Goal: Task Accomplishment & Management: Use online tool/utility

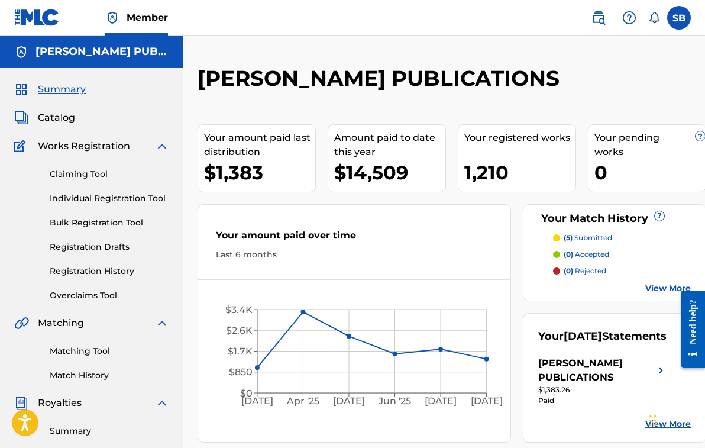
click at [66, 118] on span "Catalog" at bounding box center [56, 118] width 37 height 14
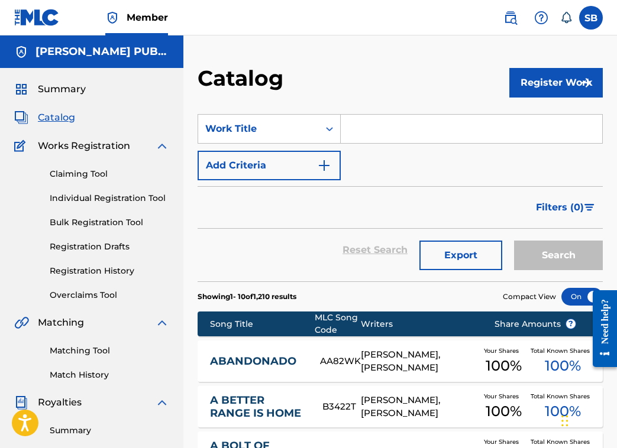
click at [414, 138] on input "Search Form" at bounding box center [471, 129] width 261 height 28
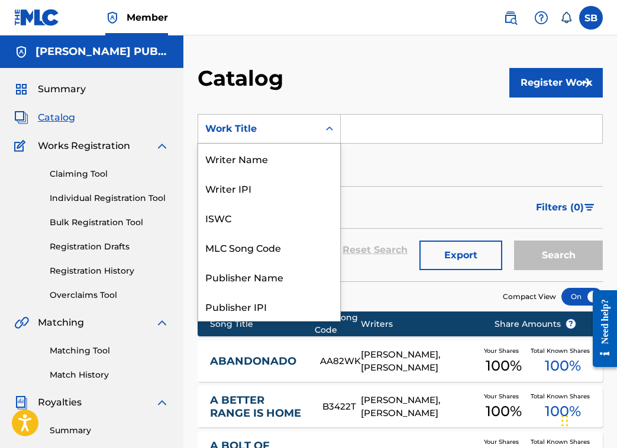
click at [328, 130] on icon "Search Form" at bounding box center [329, 129] width 7 height 4
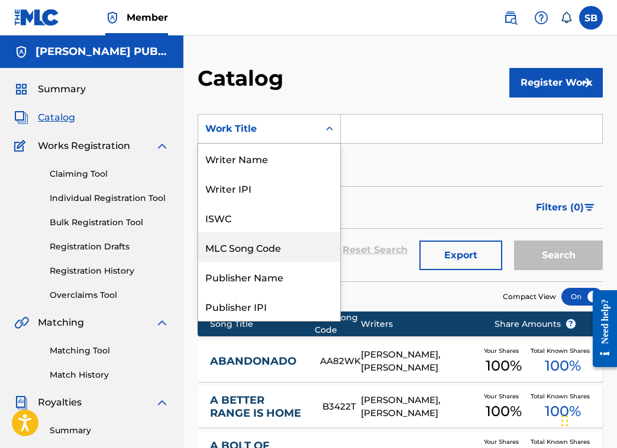
click at [271, 250] on div "MLC Song Code" at bounding box center [269, 247] width 142 height 30
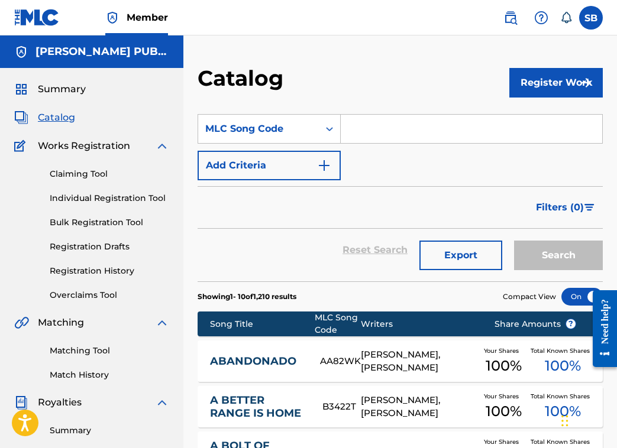
click at [387, 128] on input "Search Form" at bounding box center [471, 129] width 261 height 28
paste input "B3422T"
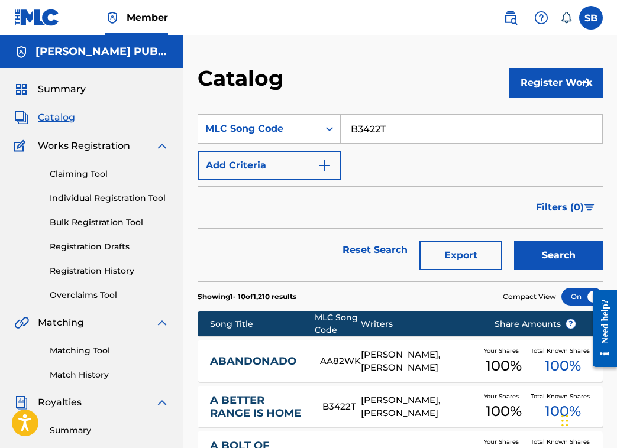
type input "B3422T"
click at [558, 256] on button "Search" at bounding box center [558, 256] width 89 height 30
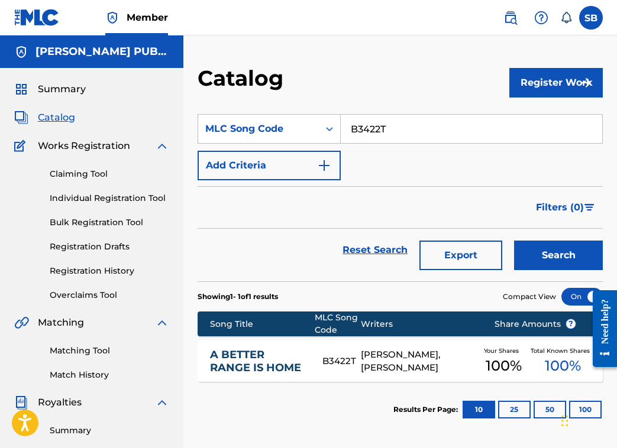
click at [247, 361] on link "A BETTER RANGE IS HOME" at bounding box center [258, 361] width 96 height 27
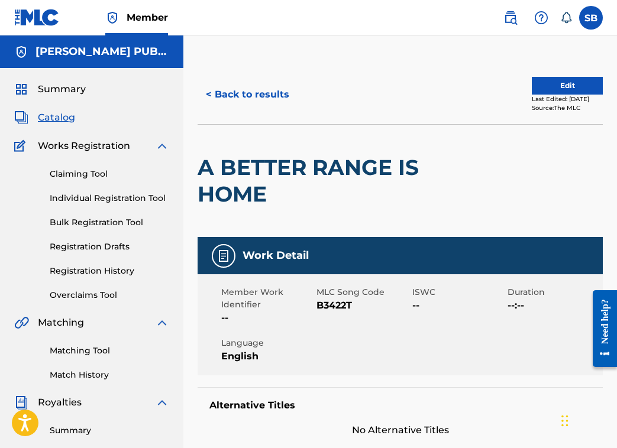
click at [512, 7] on link at bounding box center [511, 18] width 24 height 24
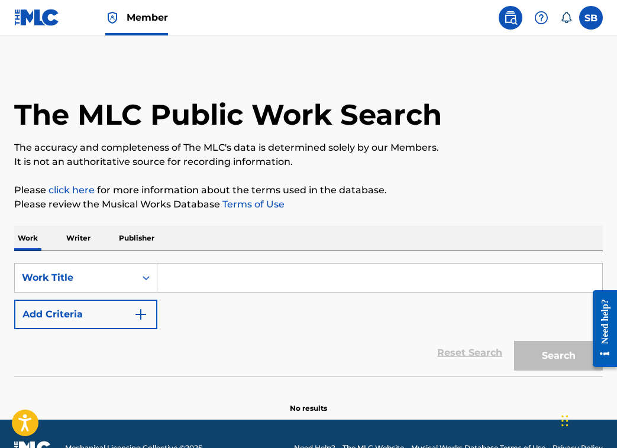
click at [227, 286] on input "Search Form" at bounding box center [379, 278] width 445 height 28
paste input "A Better Range Is Home"
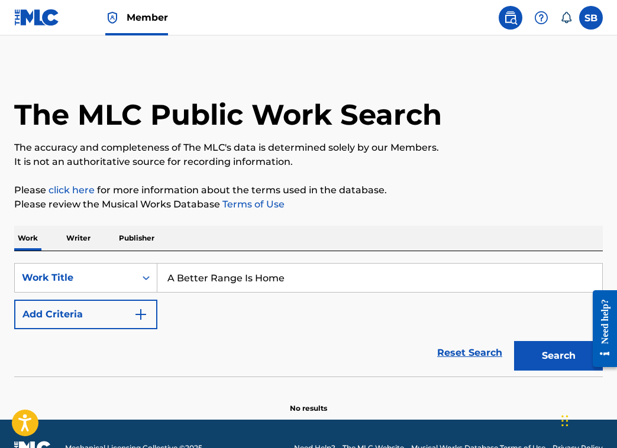
click at [544, 355] on button "Search" at bounding box center [558, 356] width 89 height 30
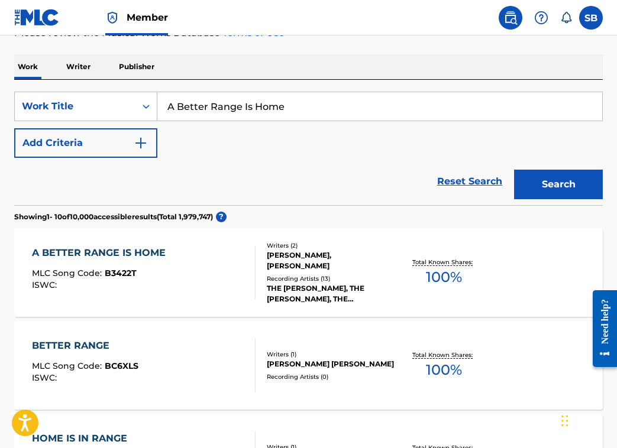
scroll to position [170, 0]
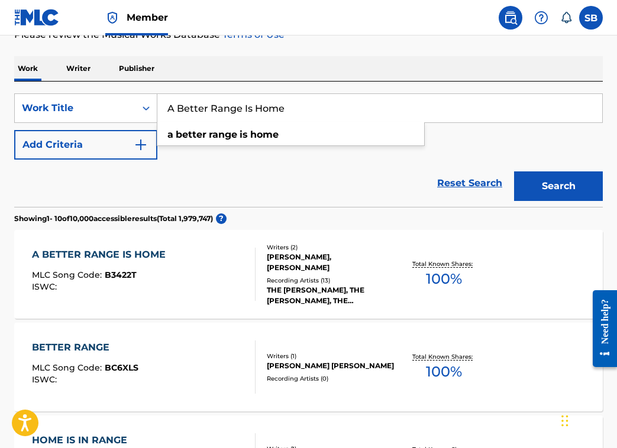
drag, startPoint x: 317, startPoint y: 112, endPoint x: 144, endPoint y: 88, distance: 174.4
click at [144, 88] on div "SearchWithCriteria70d8c85d-b249-42ad-8b06-9b3a20480316 Work Title A Better Rang…" at bounding box center [308, 144] width 589 height 125
paste input "labama Lullaby"
type input "Alabama Lullaby"
click at [559, 183] on button "Search" at bounding box center [558, 187] width 89 height 30
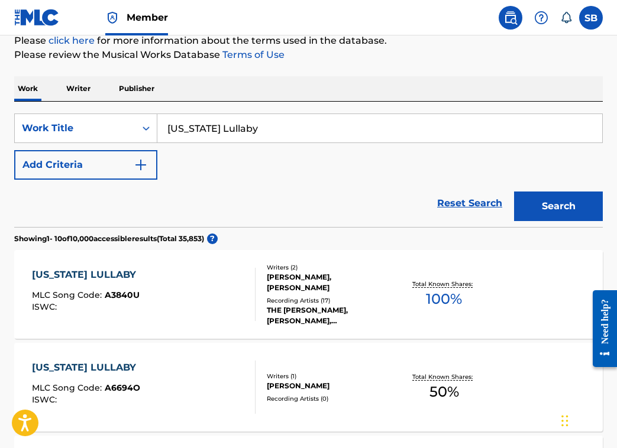
scroll to position [277, 0]
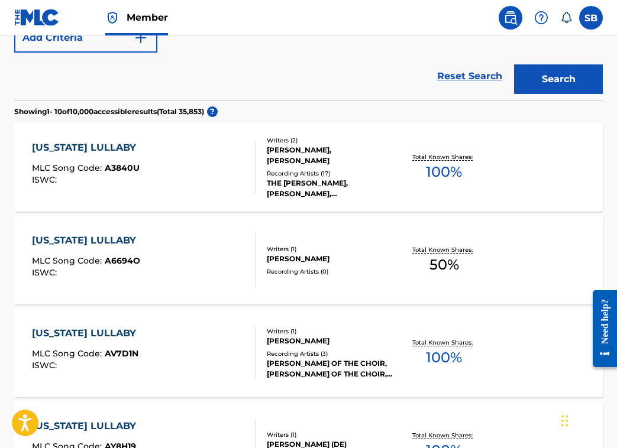
click at [74, 147] on div "ALABAMA LULLABY" at bounding box center [87, 148] width 110 height 14
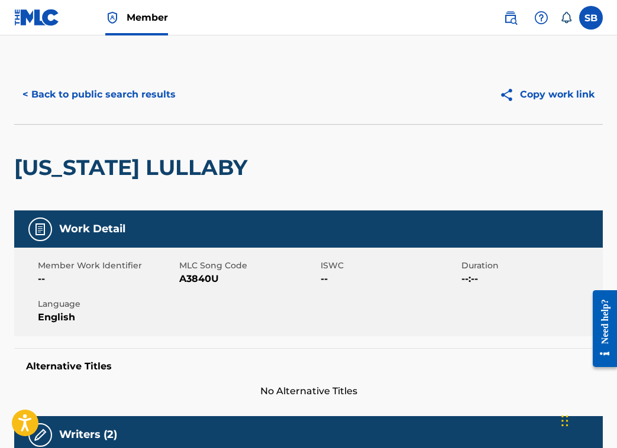
click at [125, 95] on button "< Back to public search results" at bounding box center [99, 95] width 170 height 30
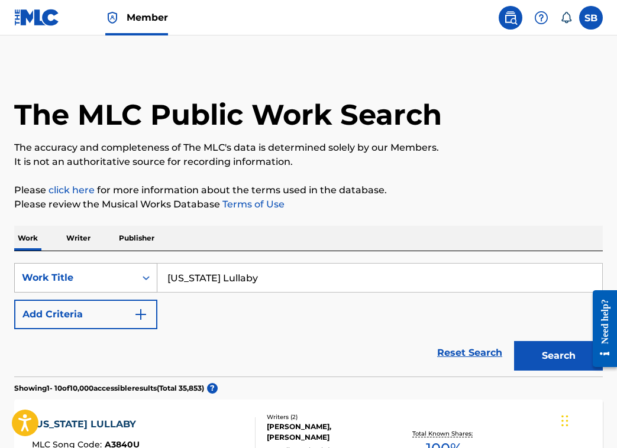
drag, startPoint x: 276, startPoint y: 278, endPoint x: 141, endPoint y: 271, distance: 134.4
click at [141, 271] on div "SearchWithCriteria70d8c85d-b249-42ad-8b06-9b3a20480316 Work Title Alabama Lulla…" at bounding box center [308, 278] width 589 height 30
paste input "Gambler’s Yodel"
type input "Gambler’s Yodel"
click at [545, 355] on button "Search" at bounding box center [558, 356] width 89 height 30
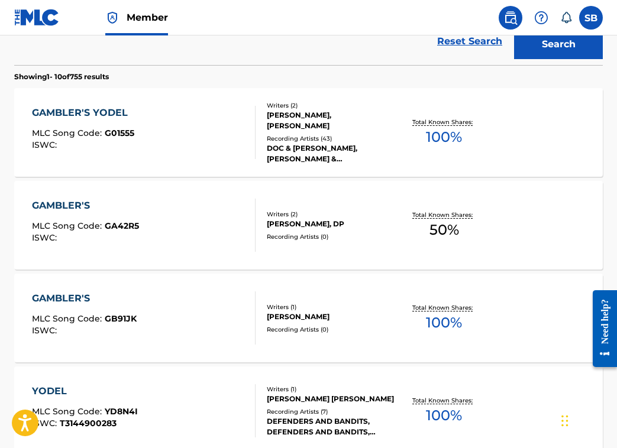
scroll to position [134, 0]
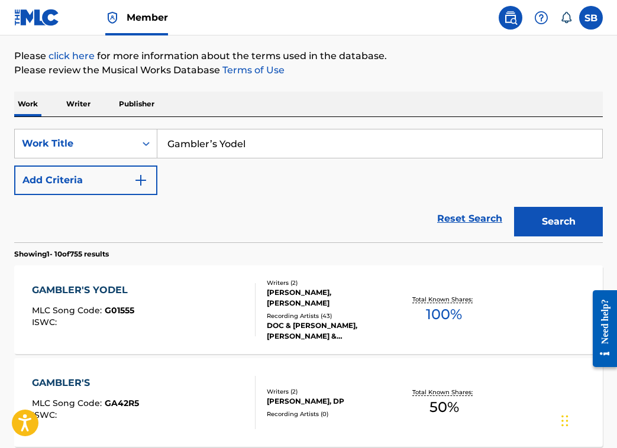
click at [108, 289] on div "GAMBLER'S YODEL" at bounding box center [83, 290] width 102 height 14
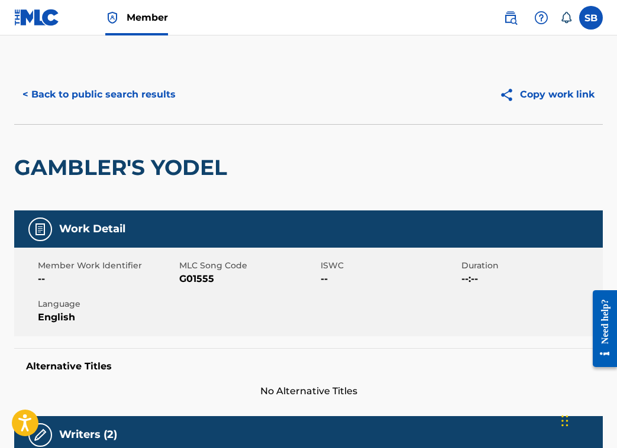
click at [155, 93] on button "< Back to public search results" at bounding box center [99, 95] width 170 height 30
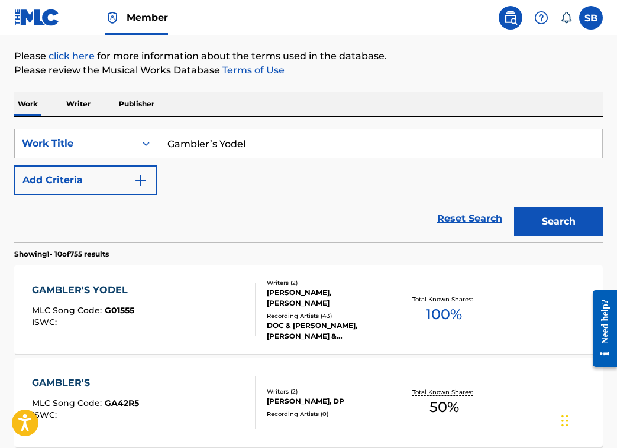
drag, startPoint x: 270, startPoint y: 147, endPoint x: 137, endPoint y: 135, distance: 133.6
click at [137, 135] on div "SearchWithCriteria70d8c85d-b249-42ad-8b06-9b3a20480316 Work Title Gambler’s Yod…" at bounding box center [308, 144] width 589 height 30
drag, startPoint x: 288, startPoint y: 144, endPoint x: 134, endPoint y: 135, distance: 154.1
click at [134, 135] on div "SearchWithCriteria70d8c85d-b249-42ad-8b06-9b3a20480316 Work Title Gambler’s Yod…" at bounding box center [308, 144] width 589 height 30
paste input "Don’t Let My Ramblin Bother Your Mind"
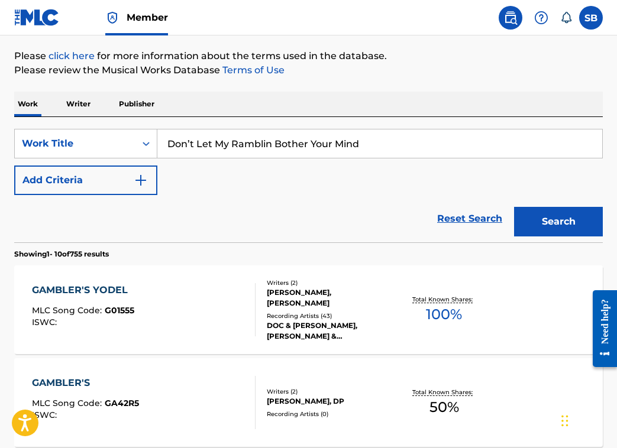
type input "Don’t Let My Ramblin Bother Your Mind"
click at [546, 217] on button "Search" at bounding box center [558, 222] width 89 height 30
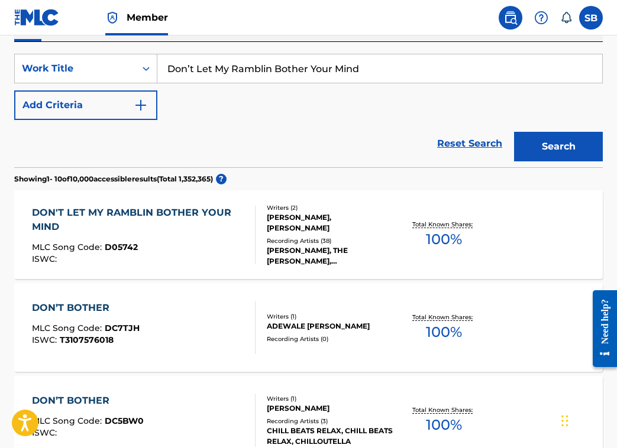
scroll to position [226, 0]
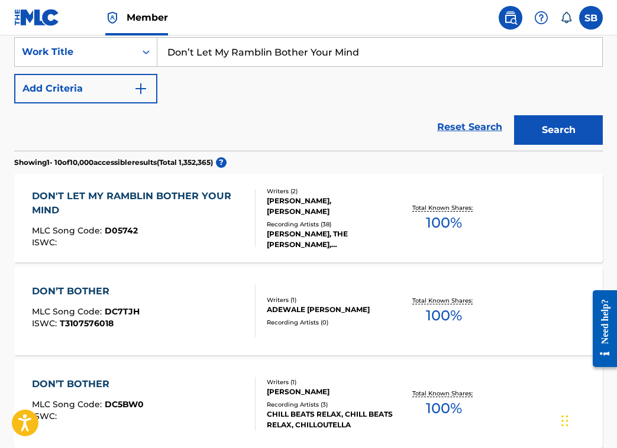
click at [189, 196] on div "DON'T LET MY RAMBLIN BOTHER YOUR MIND" at bounding box center [139, 203] width 214 height 28
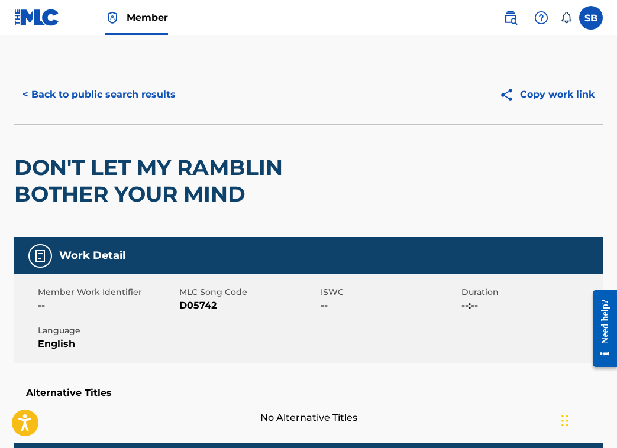
click at [161, 93] on button "< Back to public search results" at bounding box center [99, 95] width 170 height 30
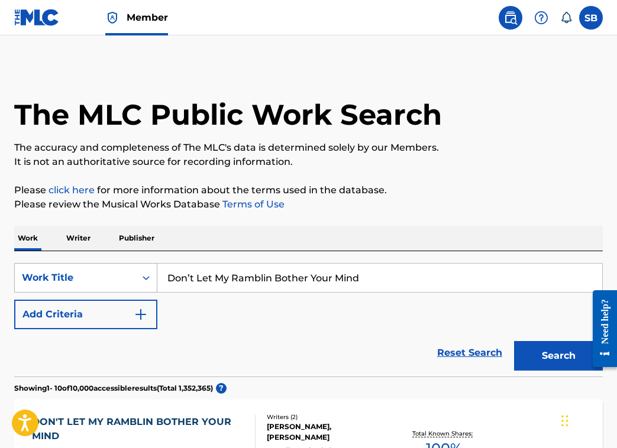
drag, startPoint x: 382, startPoint y: 276, endPoint x: 122, endPoint y: 268, distance: 259.8
click at [122, 268] on div "SearchWithCriteria70d8c85d-b249-42ad-8b06-9b3a20480316 Work Title Don’t Let My …" at bounding box center [308, 278] width 589 height 30
paste input "Rainin On The Mountain"
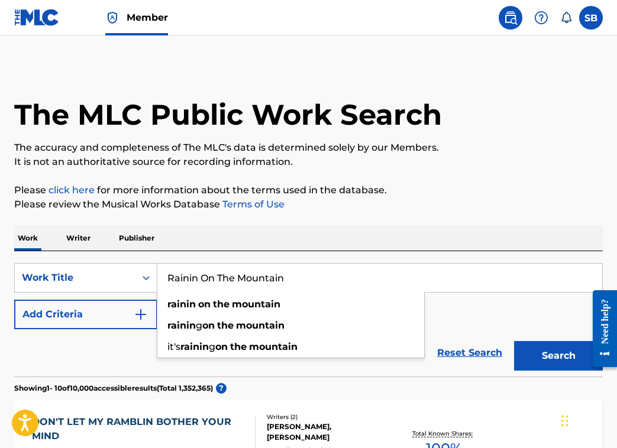
type input "Rainin On The Mountain"
click at [556, 350] on button "Search" at bounding box center [558, 356] width 89 height 30
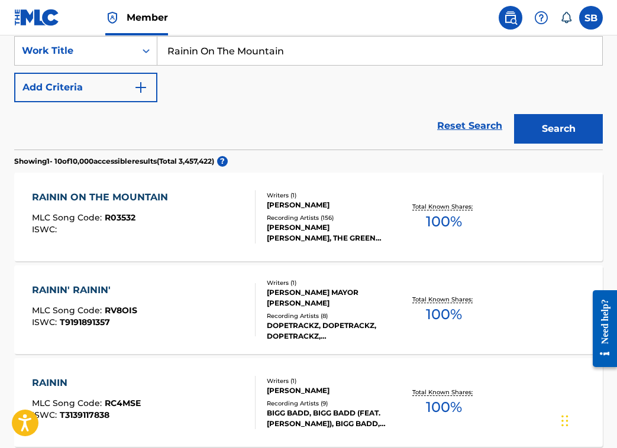
scroll to position [243, 0]
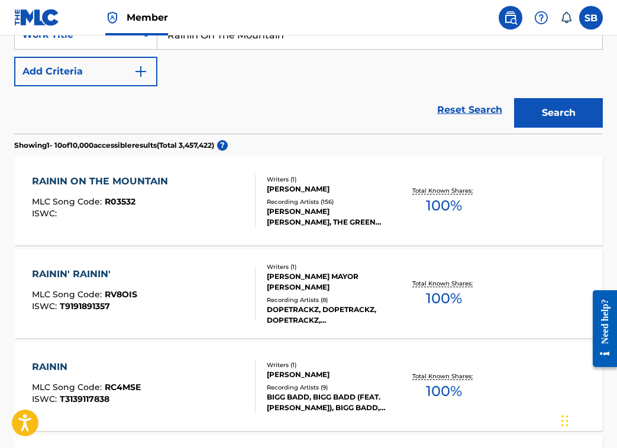
click at [143, 180] on div "RAININ ON THE MOUNTAIN" at bounding box center [103, 181] width 142 height 14
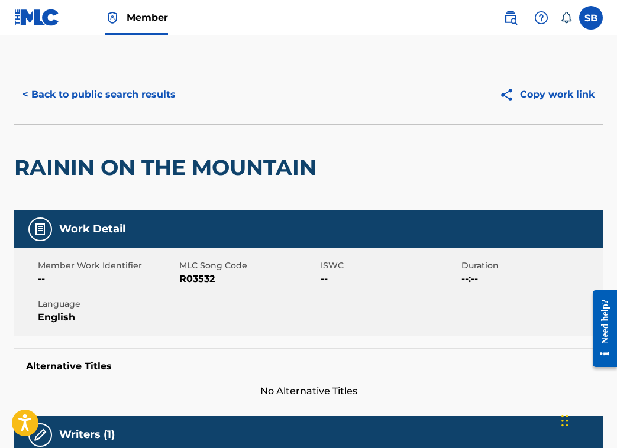
click at [154, 89] on button "< Back to public search results" at bounding box center [99, 95] width 170 height 30
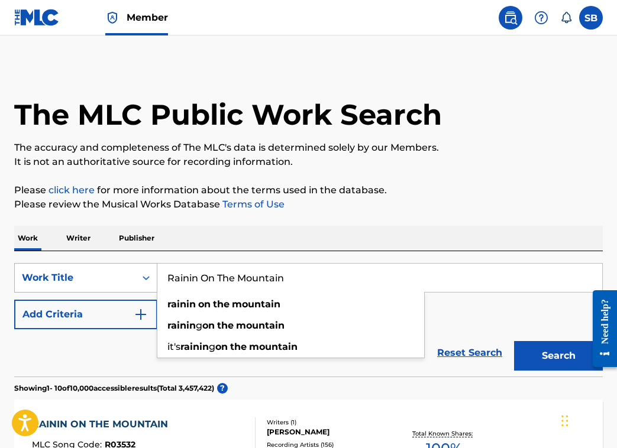
drag, startPoint x: 309, startPoint y: 276, endPoint x: 96, endPoint y: 267, distance: 213.7
click at [96, 267] on div "SearchWithCriteria70d8c85d-b249-42ad-8b06-9b3a20480316 Work Title Rainin On The…" at bounding box center [308, 278] width 589 height 30
paste input "See That Coon In A Hickory Tree"
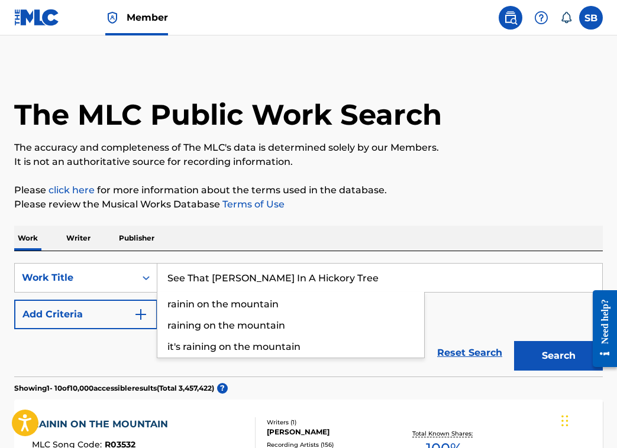
type input "See That Coon In A Hickory Tree"
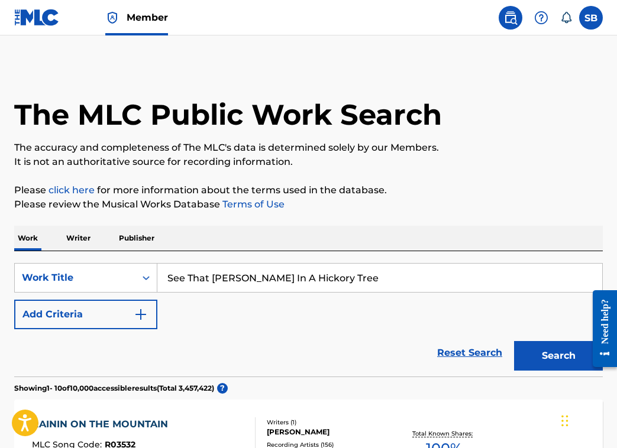
click at [366, 229] on div "Work Writer Publisher" at bounding box center [308, 238] width 589 height 25
click at [555, 355] on button "Search" at bounding box center [558, 356] width 89 height 30
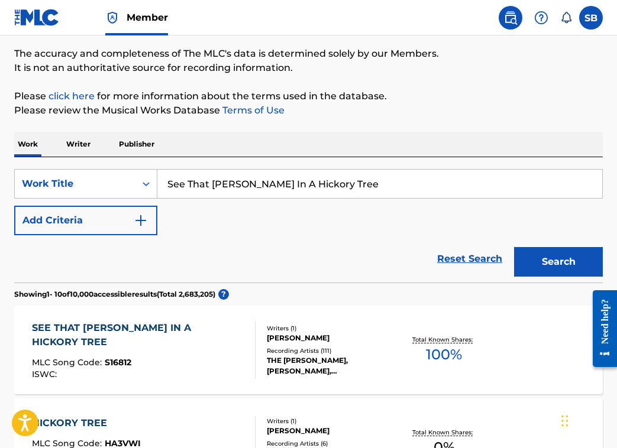
scroll to position [198, 0]
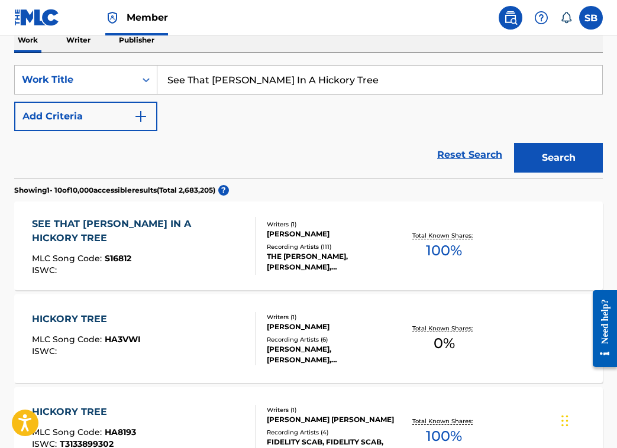
click at [189, 225] on div "SEE THAT COON IN A HICKORY TREE" at bounding box center [139, 231] width 214 height 28
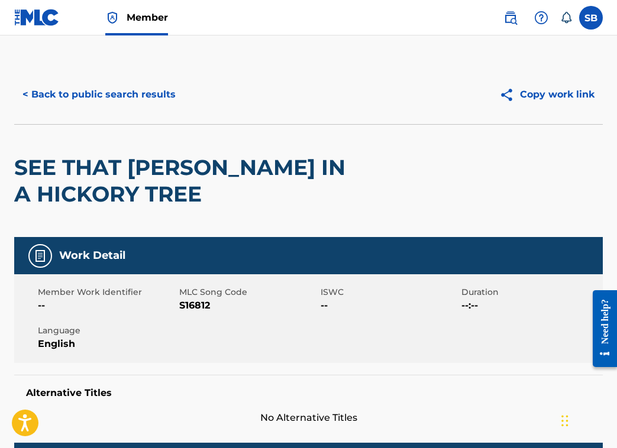
click at [164, 93] on button "< Back to public search results" at bounding box center [99, 95] width 170 height 30
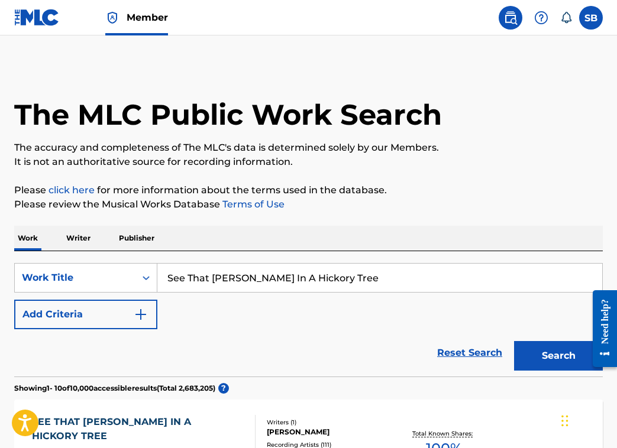
drag, startPoint x: 347, startPoint y: 279, endPoint x: 179, endPoint y: 266, distance: 169.1
click at [179, 266] on input "See That Coon In A Hickory Tree" at bounding box center [379, 278] width 445 height 28
paste input "Take Me Back To The Rang"
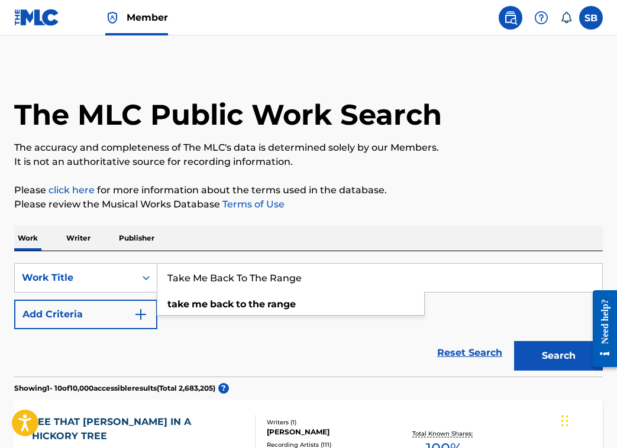
type input "Take Me Back To The Range"
click at [543, 348] on button "Search" at bounding box center [558, 356] width 89 height 30
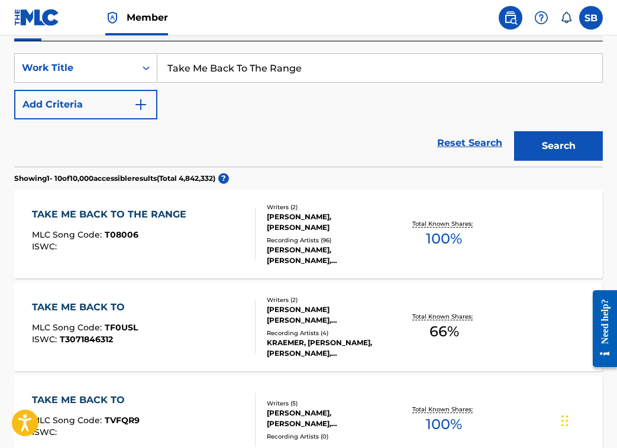
scroll to position [211, 0]
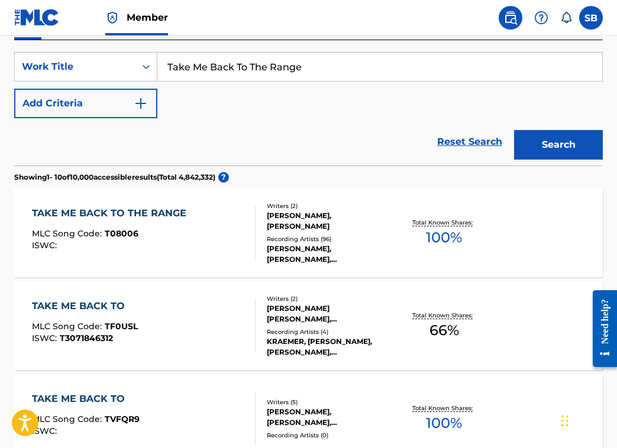
click at [170, 210] on div "TAKE ME BACK TO THE RANGE" at bounding box center [112, 213] width 160 height 14
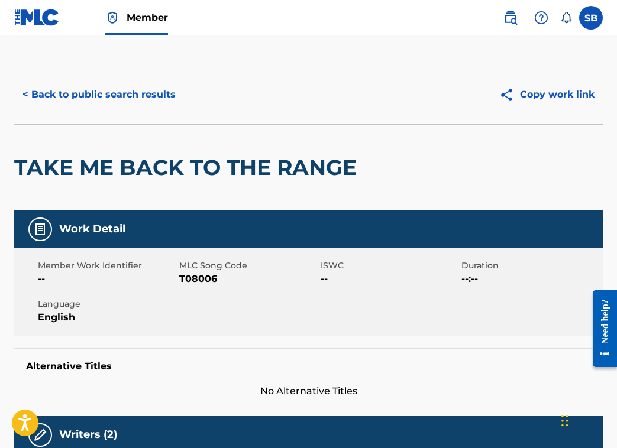
click at [157, 92] on button "< Back to public search results" at bounding box center [99, 95] width 170 height 30
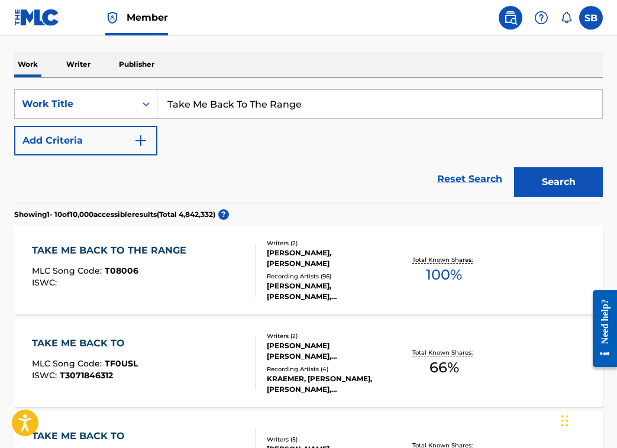
scroll to position [156, 0]
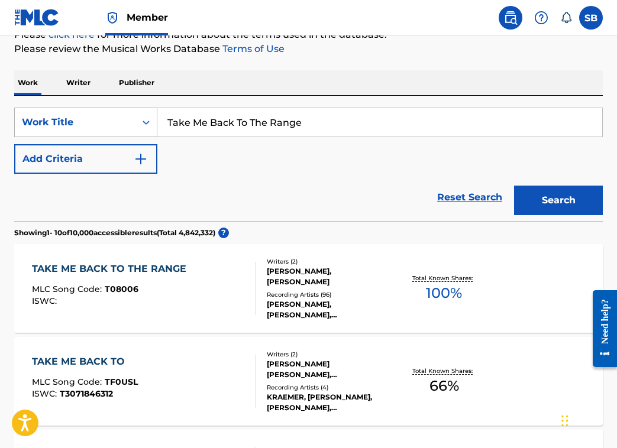
drag, startPoint x: 317, startPoint y: 124, endPoint x: 98, endPoint y: 114, distance: 219.7
click at [98, 114] on div "SearchWithCriteria70d8c85d-b249-42ad-8b06-9b3a20480316 Work Title Take Me Back …" at bounding box center [308, 123] width 589 height 30
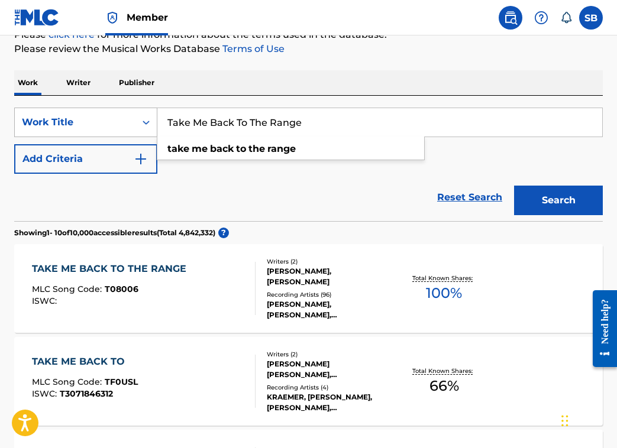
type input "v"
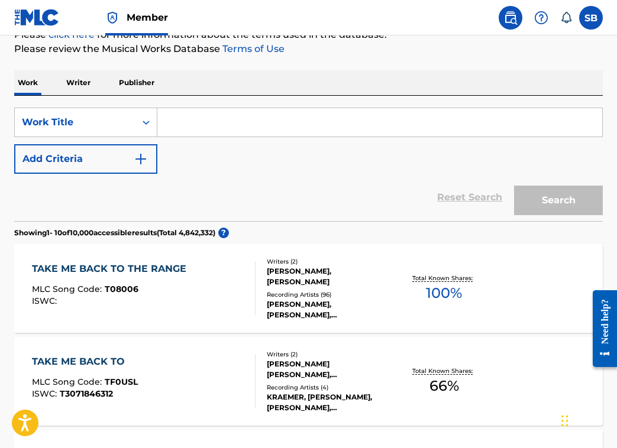
paste input "Lonesome Yodel Blues"
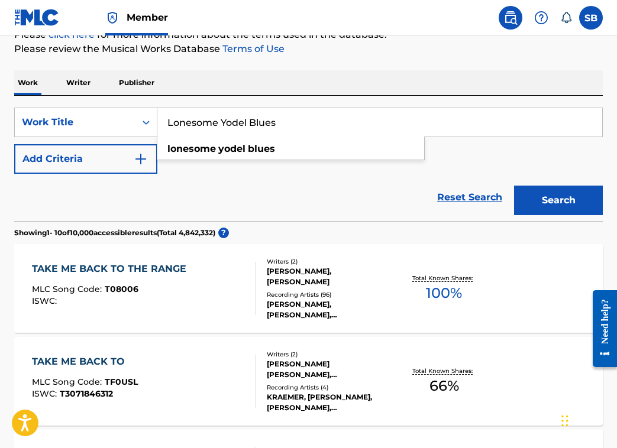
type input "Lonesome Yodel Blues"
click at [560, 201] on button "Search" at bounding box center [558, 201] width 89 height 30
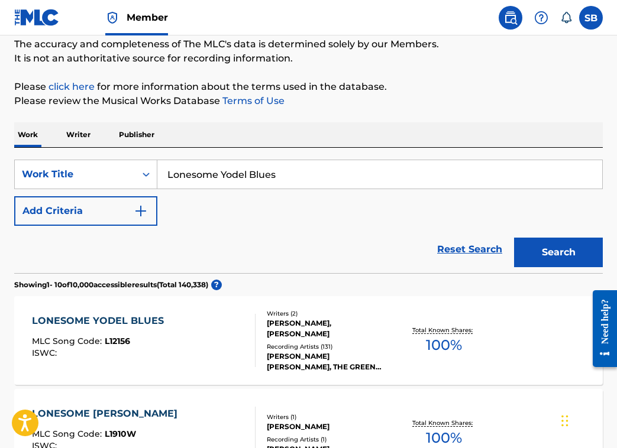
scroll to position [240, 0]
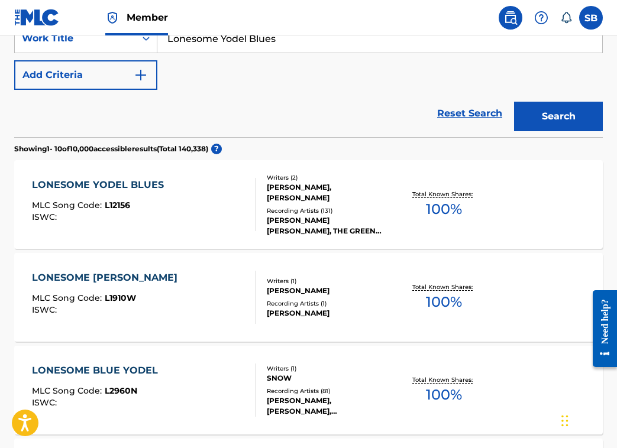
click at [134, 183] on div "LONESOME YODEL BLUES" at bounding box center [101, 185] width 138 height 14
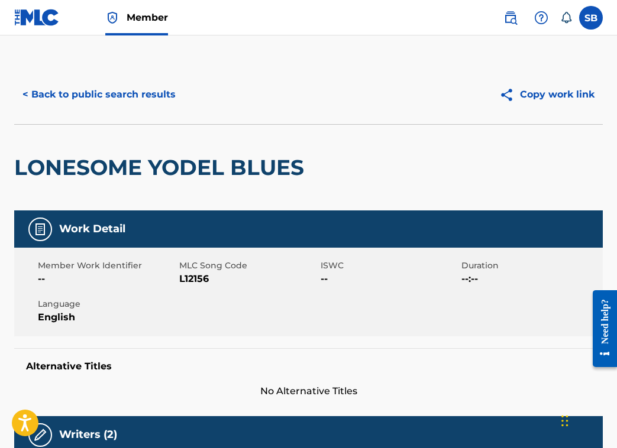
click at [164, 88] on button "< Back to public search results" at bounding box center [99, 95] width 170 height 30
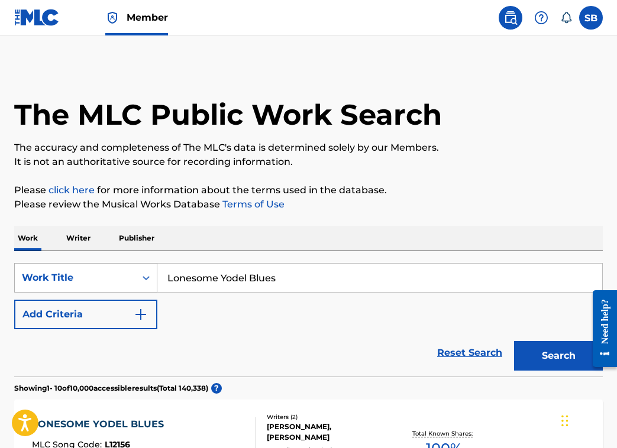
drag, startPoint x: 298, startPoint y: 277, endPoint x: 107, endPoint y: 274, distance: 190.5
click at [107, 274] on div "SearchWithCriteria70d8c85d-b249-42ad-8b06-9b3a20480316 Work Title Lonesome Yode…" at bounding box center [308, 278] width 589 height 30
paste input "Scatterbrain Mama"
type input "Scatterbrain Mama"
click at [550, 359] on button "Search" at bounding box center [558, 356] width 89 height 30
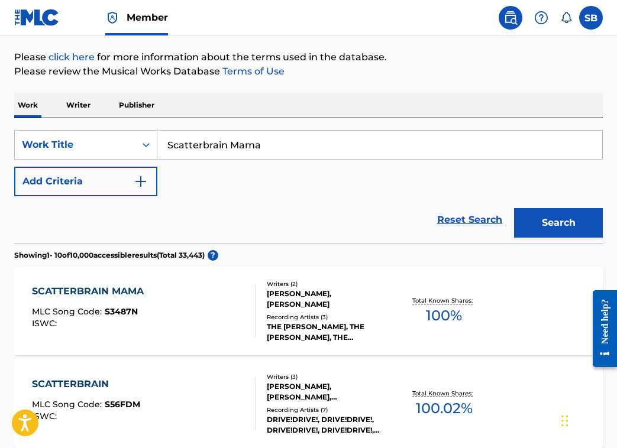
scroll to position [175, 0]
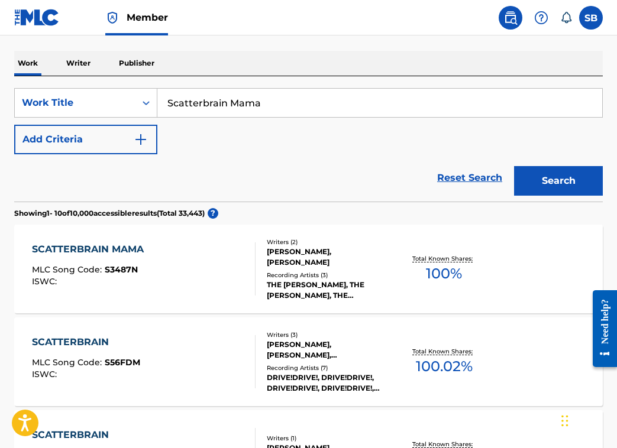
click at [72, 249] on div "SCATTERBRAIN MAMA" at bounding box center [91, 250] width 118 height 14
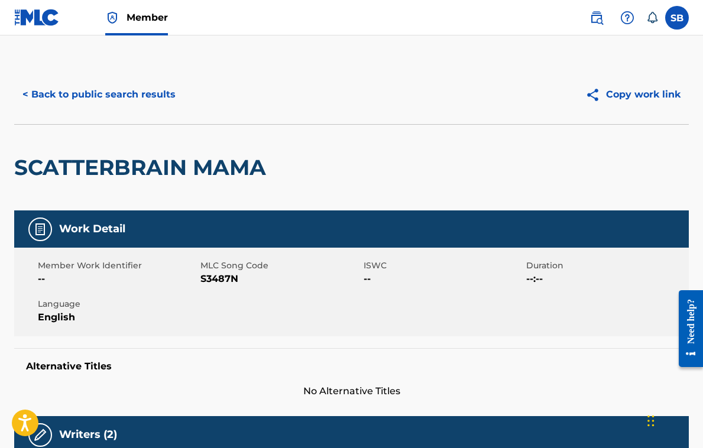
click at [163, 89] on button "< Back to public search results" at bounding box center [99, 95] width 170 height 30
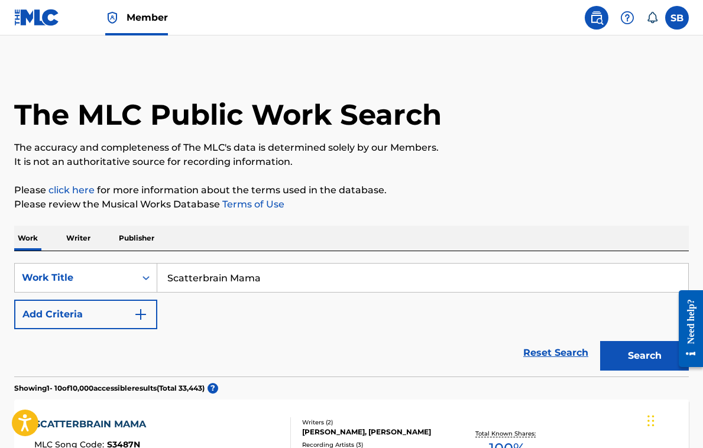
click at [35, 16] on img at bounding box center [37, 17] width 46 height 17
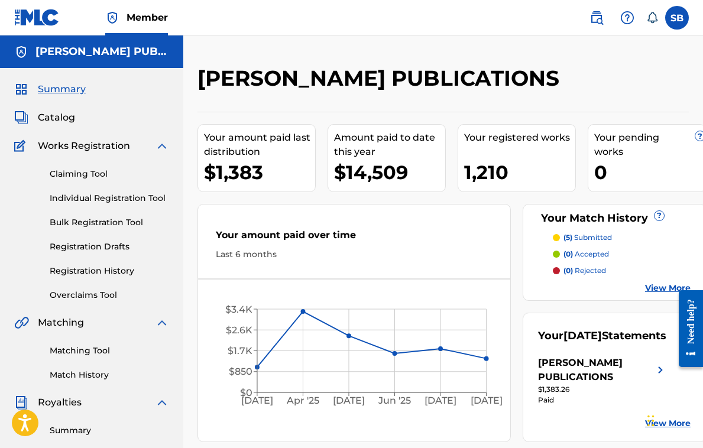
click at [84, 346] on link "Matching Tool" at bounding box center [109, 351] width 119 height 12
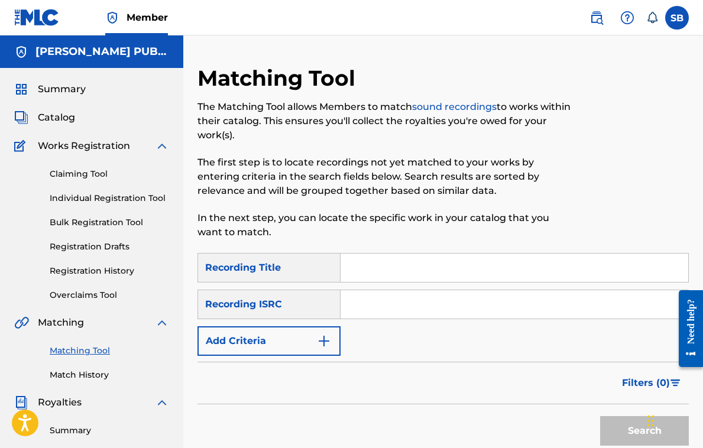
click at [372, 277] on input "Search Form" at bounding box center [515, 268] width 348 height 28
paste input "Scatterbrain Mama"
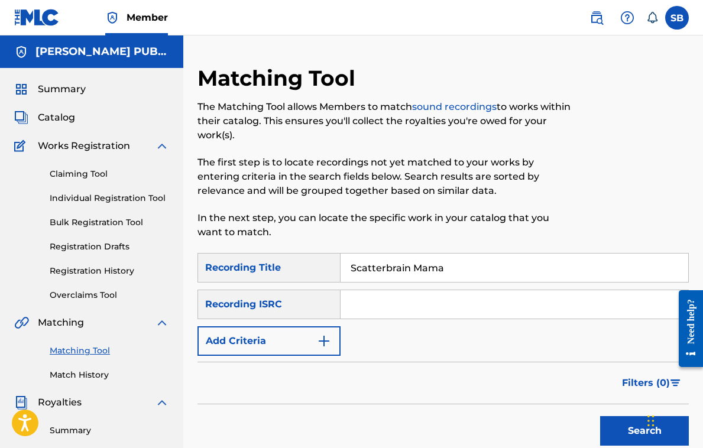
type input "Scatterbrain Mama"
click at [632, 426] on button "Search" at bounding box center [644, 431] width 89 height 30
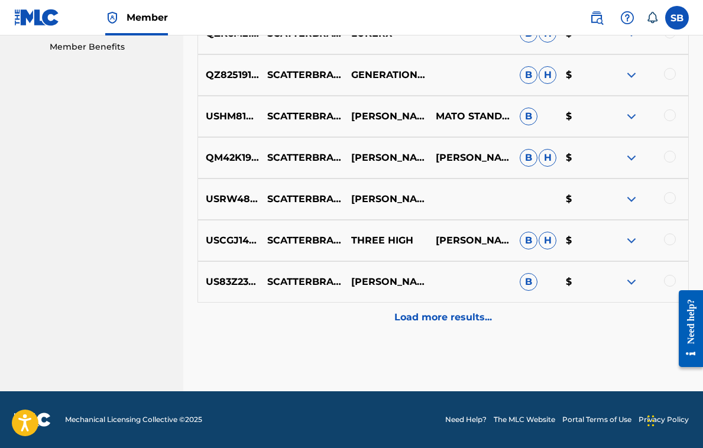
scroll to position [609, 0]
click at [462, 316] on p "Load more results..." at bounding box center [444, 318] width 98 height 14
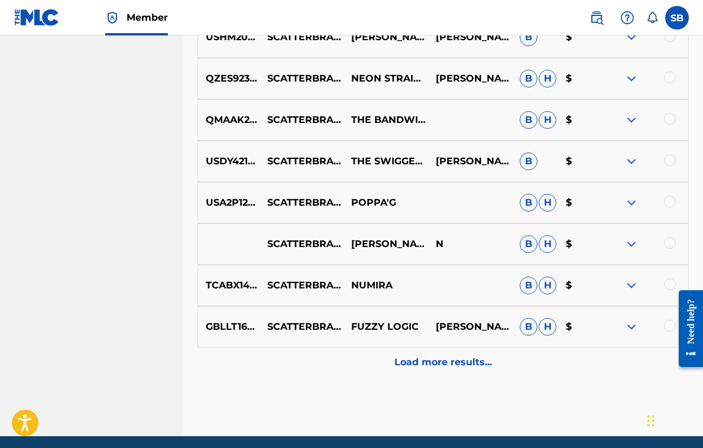
scroll to position [979, 0]
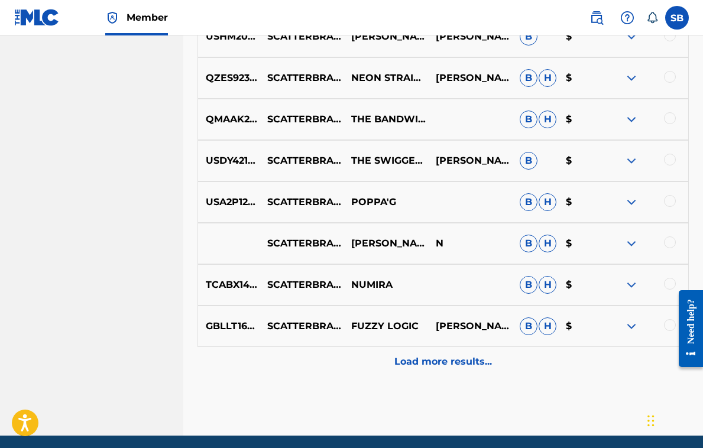
click at [467, 358] on p "Load more results..." at bounding box center [444, 362] width 98 height 14
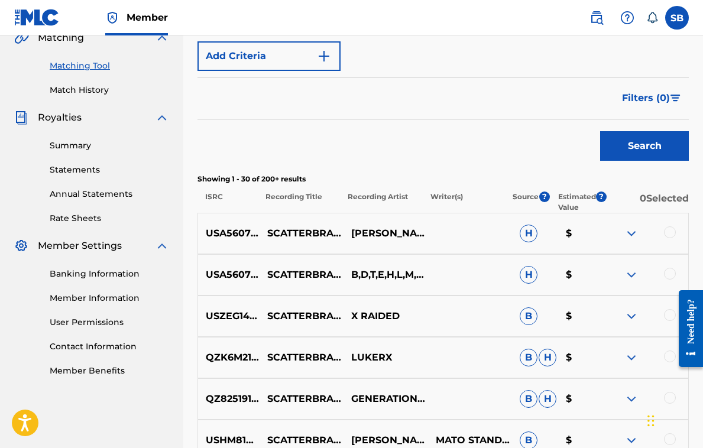
click at [526, 231] on span "H" at bounding box center [529, 234] width 18 height 18
click at [670, 229] on div at bounding box center [670, 233] width 12 height 12
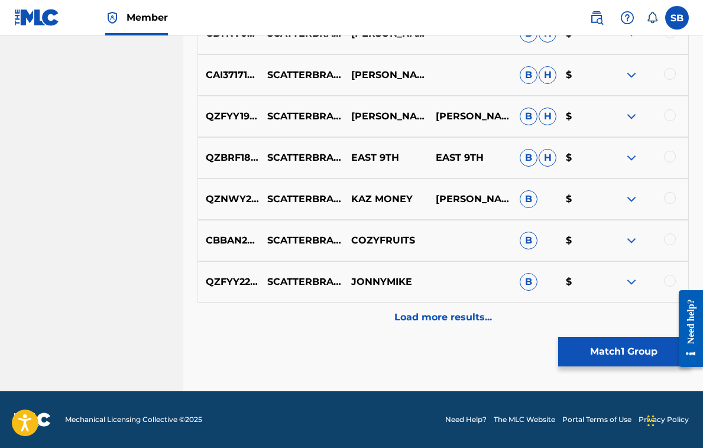
scroll to position [1437, 0]
click at [466, 312] on p "Load more results..." at bounding box center [444, 318] width 98 height 14
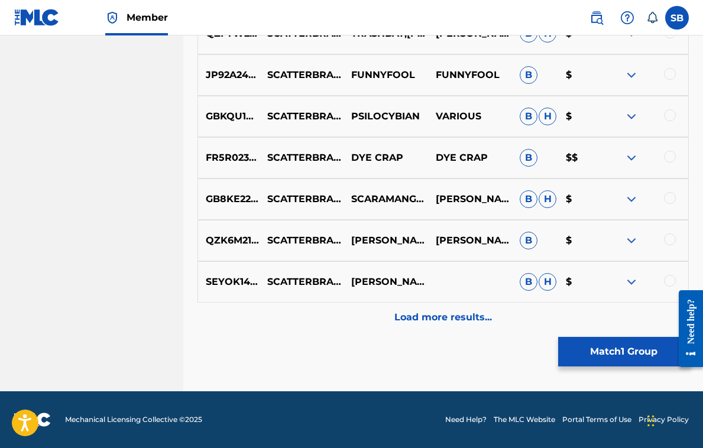
click at [464, 316] on p "Load more results..." at bounding box center [444, 318] width 98 height 14
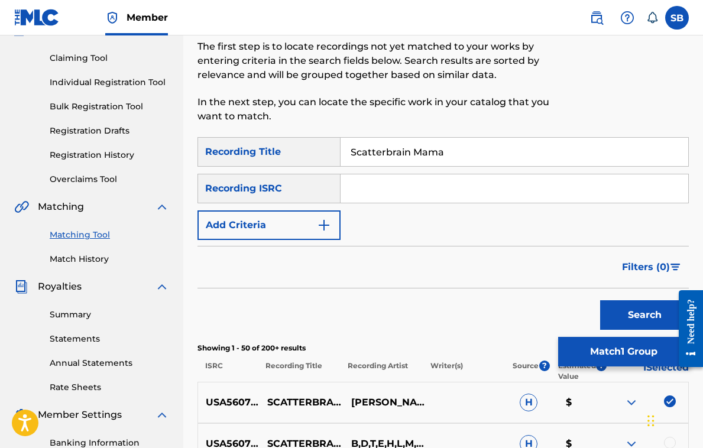
scroll to position [194, 0]
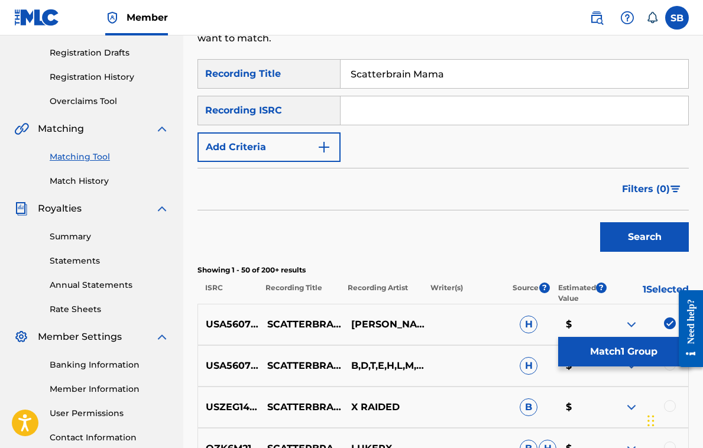
click at [648, 243] on button "Search" at bounding box center [644, 237] width 89 height 30
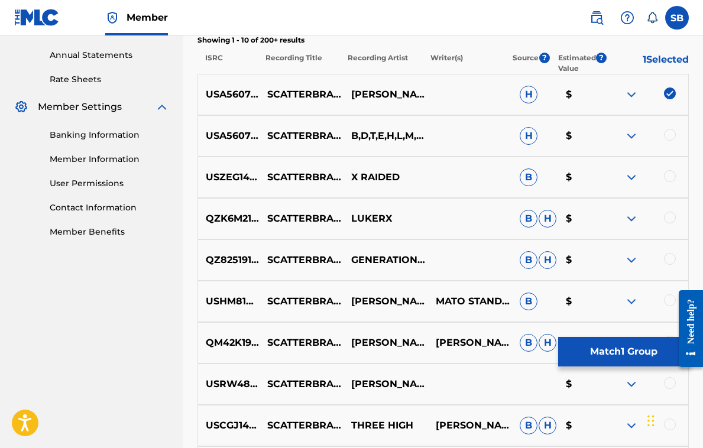
scroll to position [424, 0]
click at [632, 349] on button "Match 1 Group" at bounding box center [623, 352] width 131 height 30
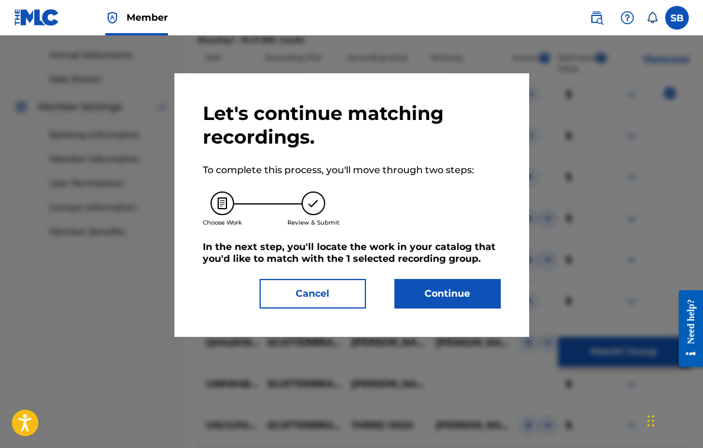
click at [448, 292] on button "Continue" at bounding box center [448, 294] width 106 height 30
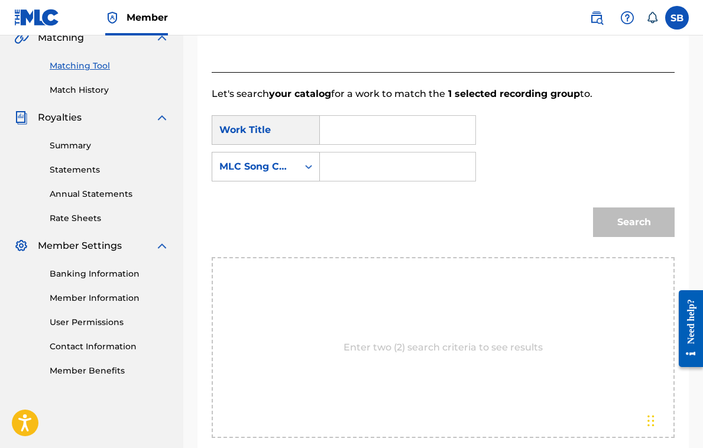
click at [354, 173] on input "Search Form" at bounding box center [397, 167] width 135 height 28
paste input "S3487N"
type input "S3487N"
click at [629, 224] on div "Search" at bounding box center [631, 219] width 88 height 47
click at [349, 128] on input "Search Form" at bounding box center [397, 130] width 135 height 28
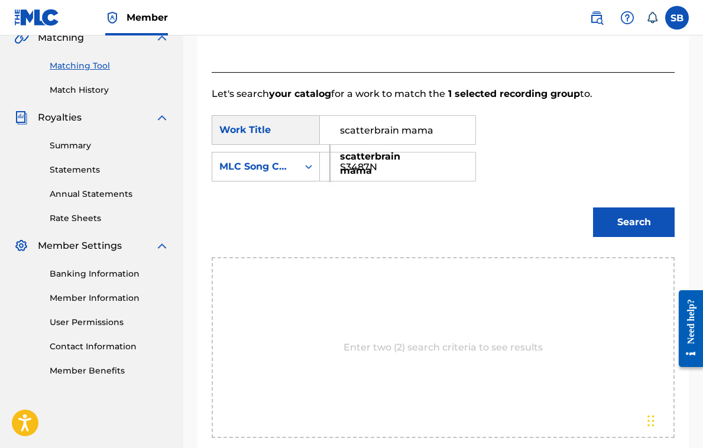
type input "scatterbrain mama"
click at [626, 221] on button "Search" at bounding box center [634, 223] width 82 height 30
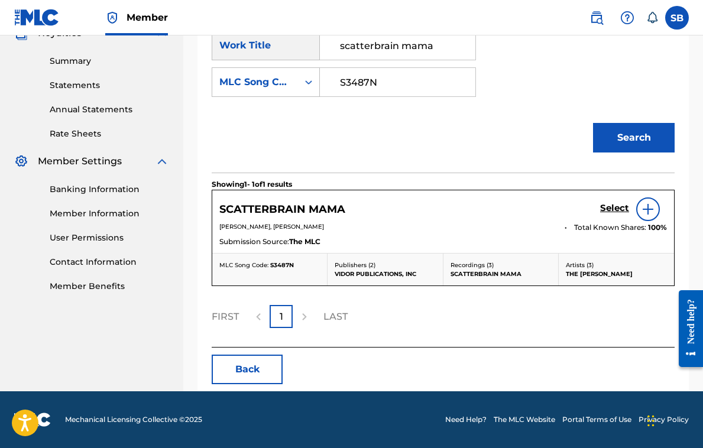
scroll to position [370, 0]
click at [295, 206] on h5 "SCATTERBRAIN MAMA" at bounding box center [282, 210] width 126 height 14
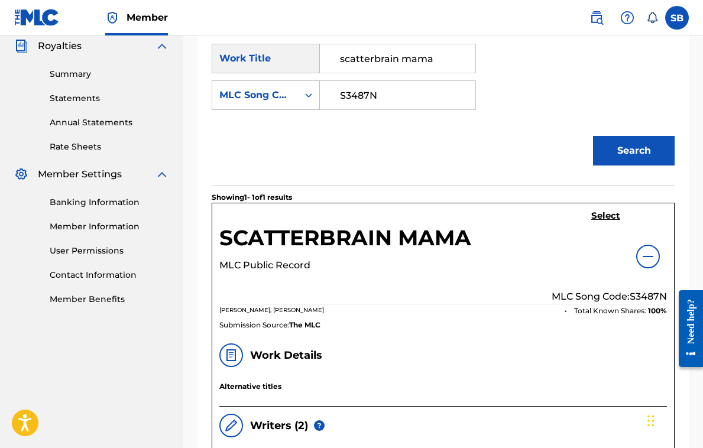
scroll to position [481, 0]
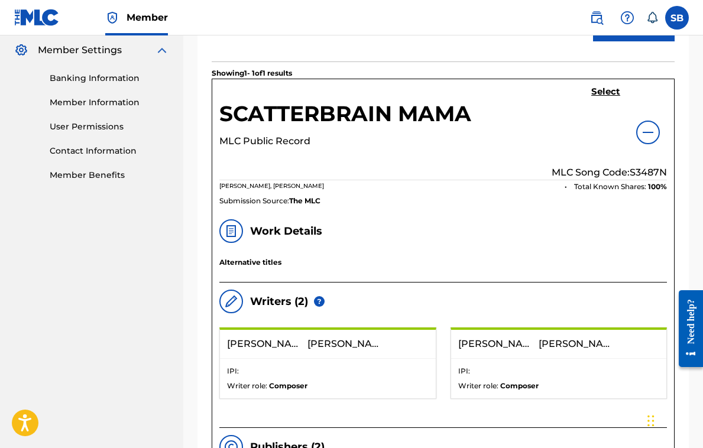
click at [645, 132] on img at bounding box center [648, 132] width 14 height 14
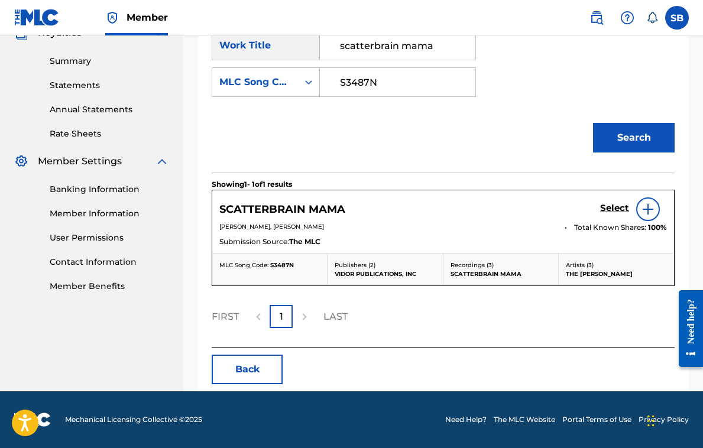
click at [648, 207] on img at bounding box center [648, 209] width 14 height 14
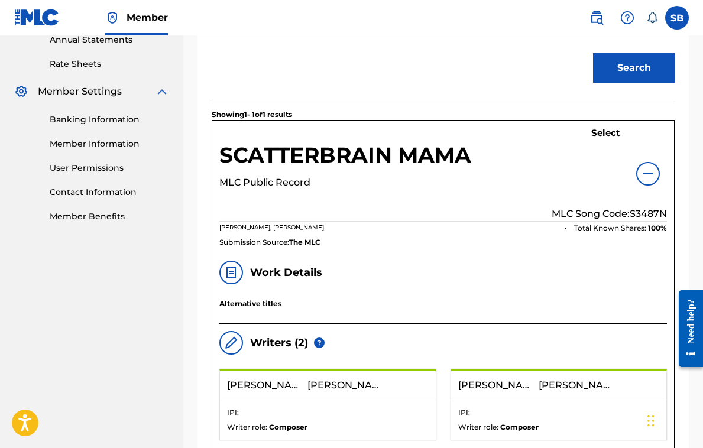
scroll to position [528, 0]
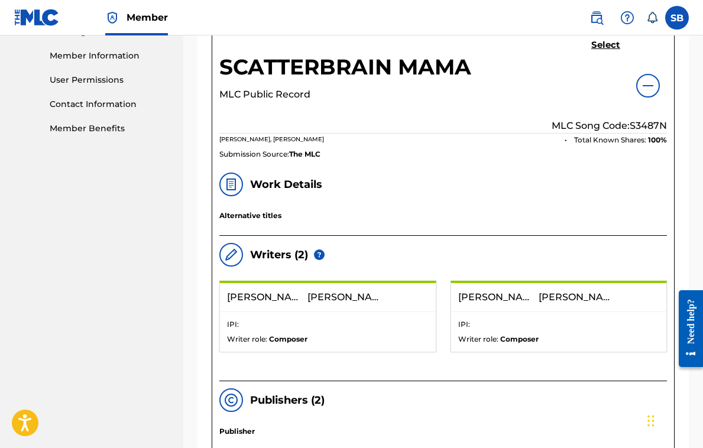
click at [603, 43] on h5 "Select" at bounding box center [605, 45] width 29 height 11
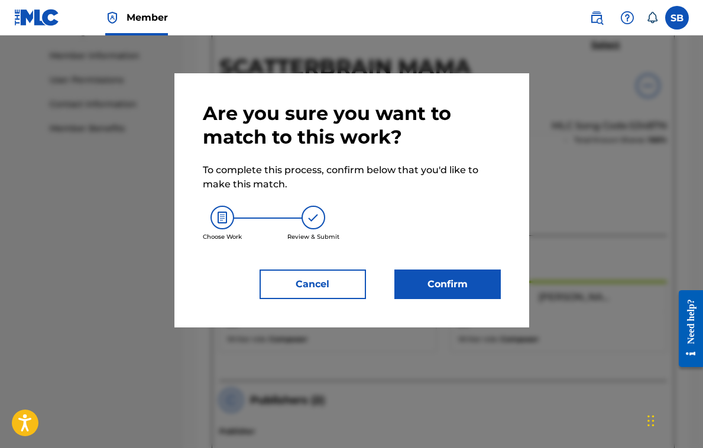
click at [449, 284] on button "Confirm" at bounding box center [448, 285] width 106 height 30
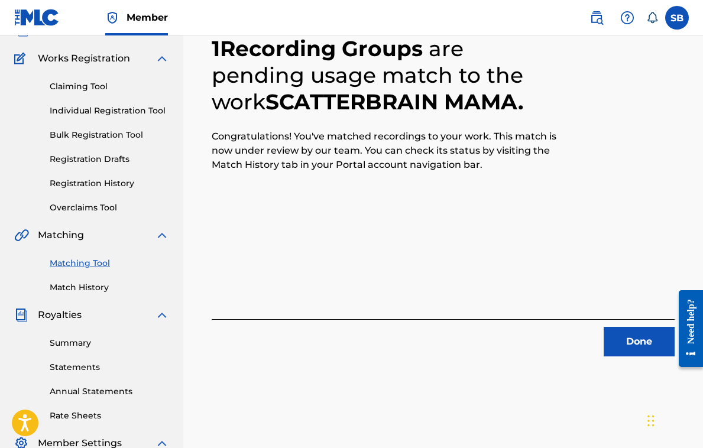
scroll to position [67, 0]
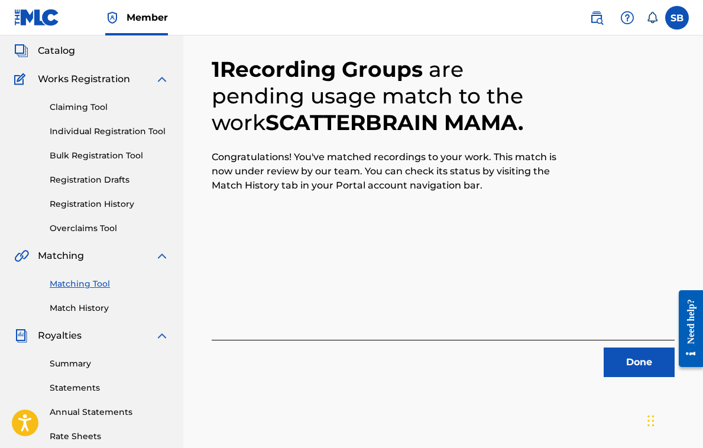
click at [637, 359] on button "Done" at bounding box center [639, 363] width 71 height 30
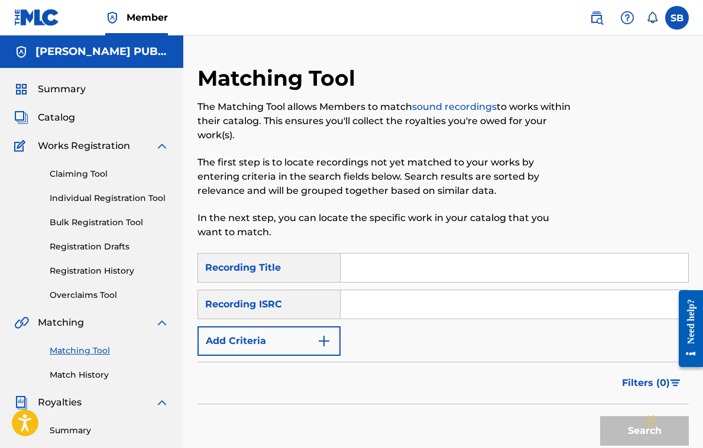
scroll to position [0, 0]
click at [63, 115] on span "Catalog" at bounding box center [56, 118] width 37 height 14
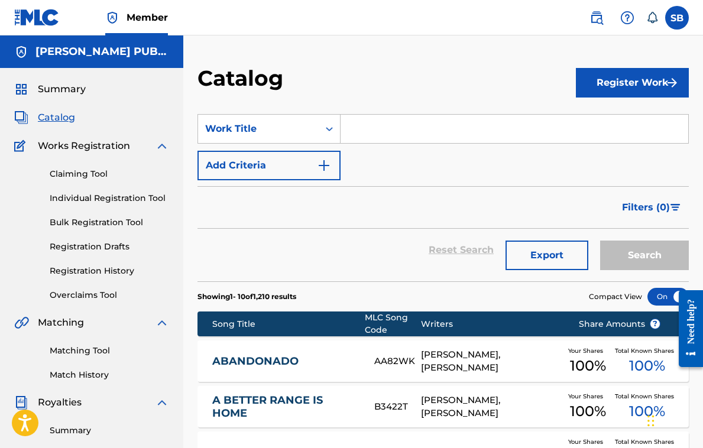
click at [374, 129] on input "Search Form" at bounding box center [515, 129] width 348 height 28
click at [334, 127] on icon "Search Form" at bounding box center [330, 129] width 12 height 12
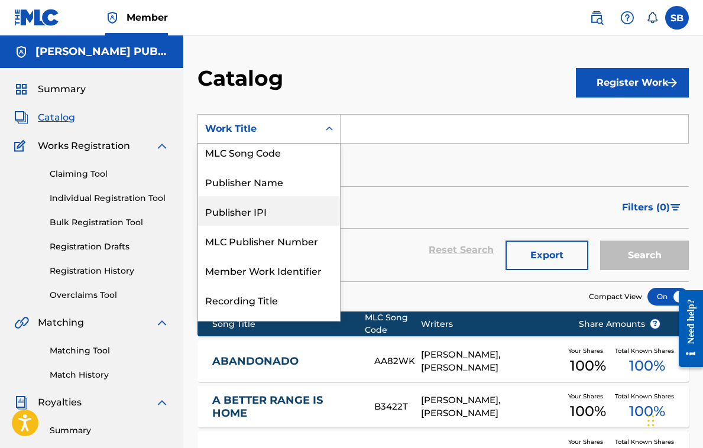
scroll to position [95, 0]
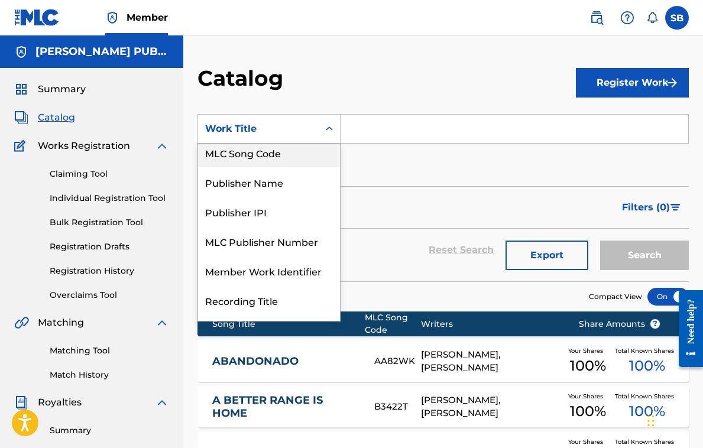
click at [268, 153] on div "MLC Song Code" at bounding box center [269, 153] width 142 height 30
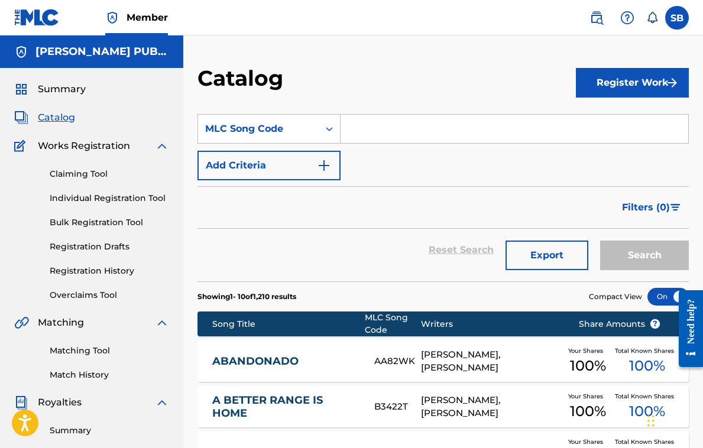
click at [384, 125] on input "Search Form" at bounding box center [515, 129] width 348 height 28
paste input "T2928X"
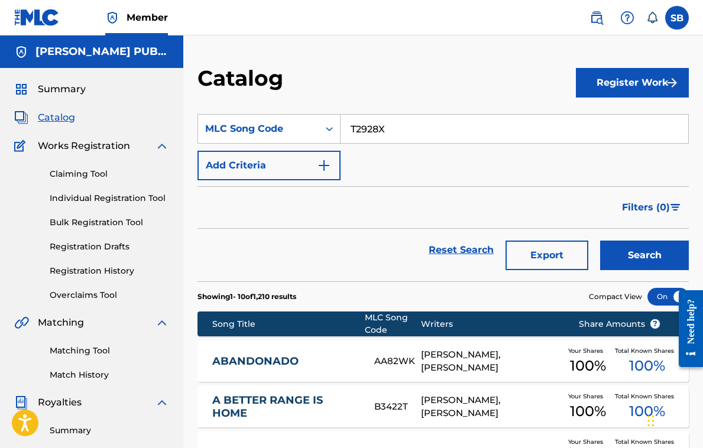
type input "T2928X"
click at [628, 253] on button "Search" at bounding box center [644, 256] width 89 height 30
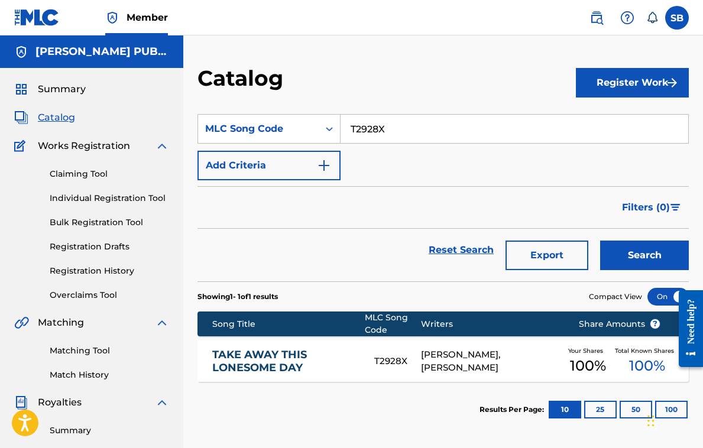
click at [264, 362] on link "TAKE AWAY THIS LONESOME DAY" at bounding box center [285, 361] width 146 height 27
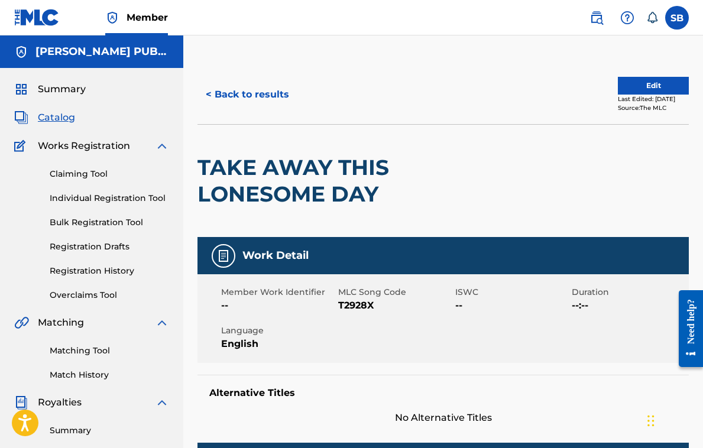
click at [277, 91] on button "< Back to results" at bounding box center [248, 95] width 100 height 30
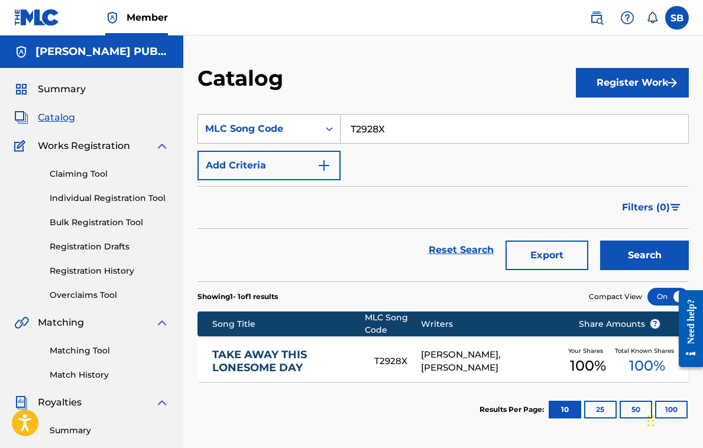
drag, startPoint x: 413, startPoint y: 131, endPoint x: 316, endPoint y: 117, distance: 98.0
click at [316, 117] on div "SearchWithCriteriaa02b5c4a-0313-49a6-9fae-962a6b0aa4e6 MLC Song Code T2928X" at bounding box center [444, 129] width 492 height 30
paste input "W2397H"
type input "W2397H"
click at [636, 251] on button "Search" at bounding box center [644, 256] width 89 height 30
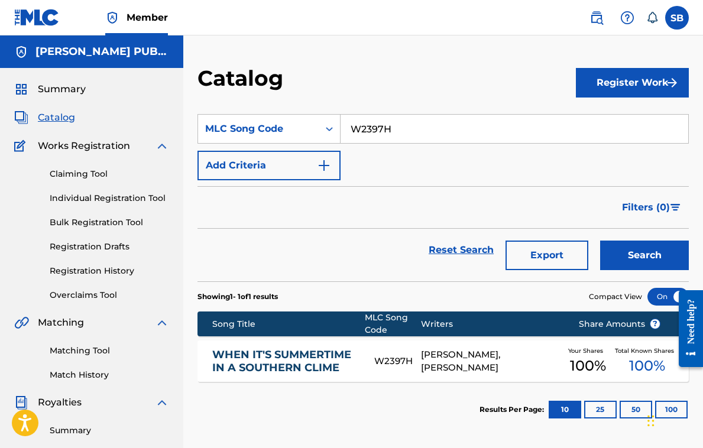
click at [248, 355] on link "WHEN IT'S SUMMERTIME IN A SOUTHERN CLIME" at bounding box center [285, 361] width 146 height 27
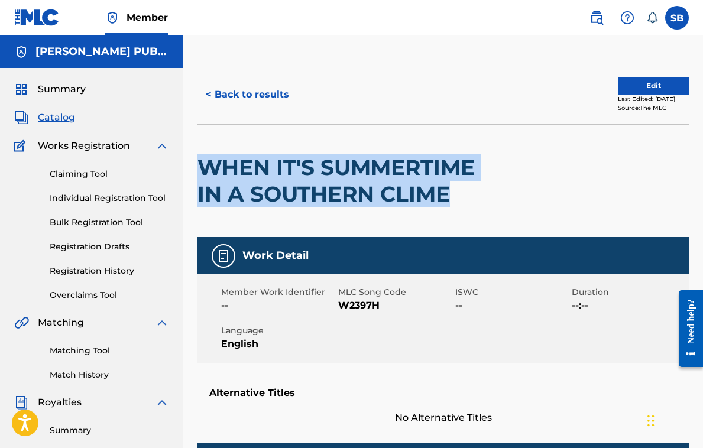
drag, startPoint x: 459, startPoint y: 202, endPoint x: 203, endPoint y: 176, distance: 256.8
click at [203, 176] on h2 "WHEN IT'S SUMMERTIME IN A SOUTHERN CLIME" at bounding box center [345, 180] width 295 height 53
copy h2 "WHEN IT'S SUMMERTIME IN A SOUTHERN CLIME"
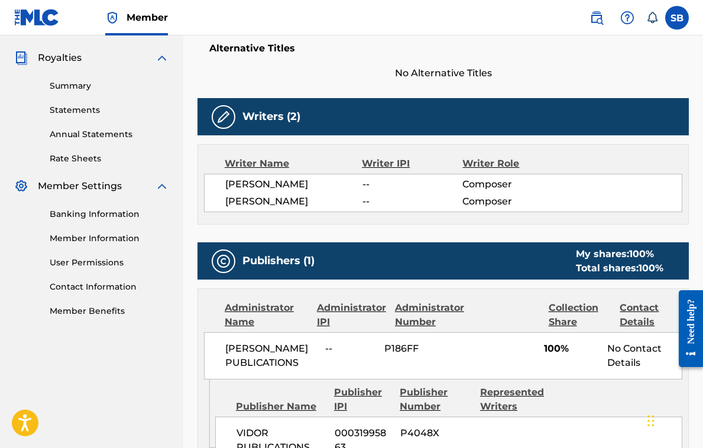
scroll to position [136, 0]
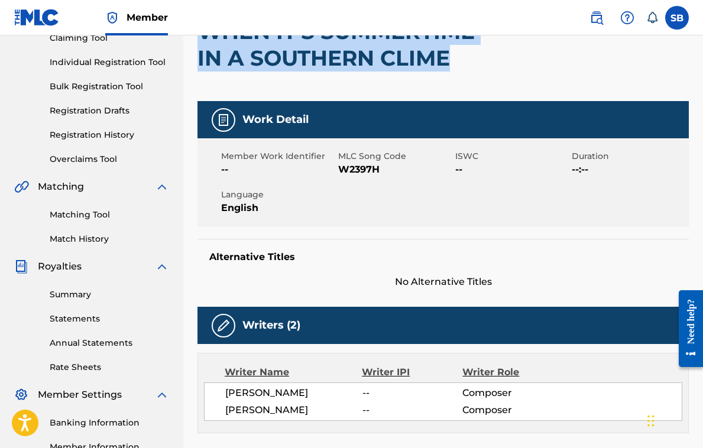
click at [103, 212] on link "Matching Tool" at bounding box center [109, 215] width 119 height 12
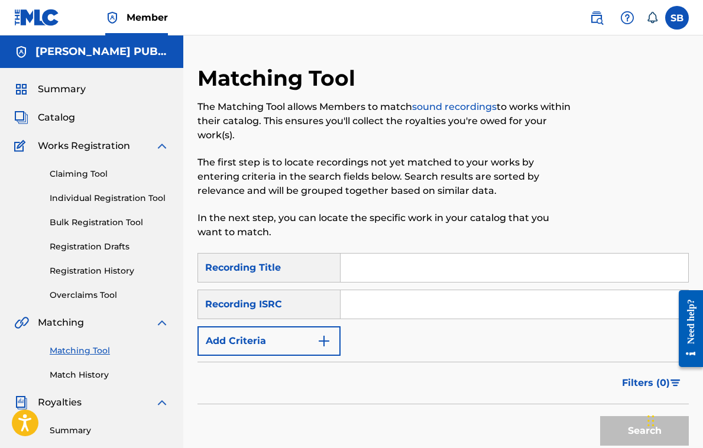
click at [387, 268] on input "Search Form" at bounding box center [515, 268] width 348 height 28
paste input "WHEN IT'S SUMMERTIME IN A SOUTHERN CLIME"
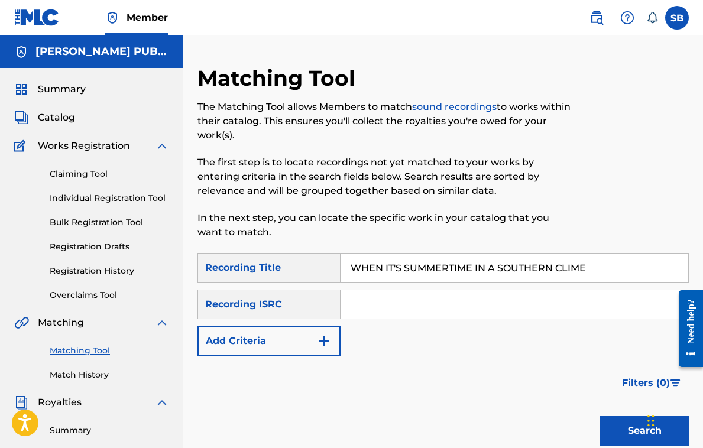
click at [635, 432] on button "Search" at bounding box center [644, 431] width 89 height 30
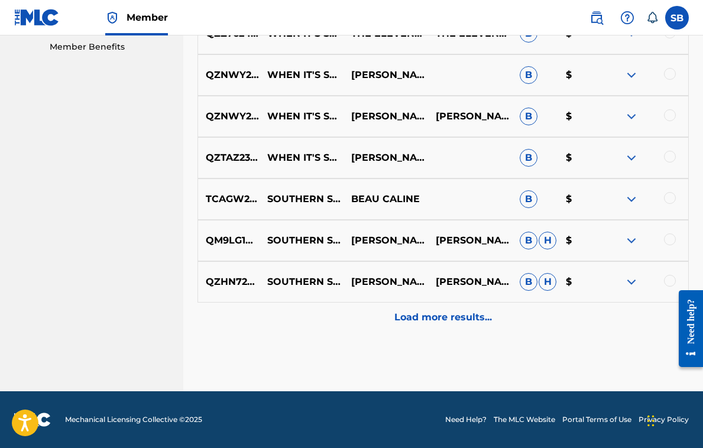
scroll to position [609, 0]
click at [464, 313] on p "Load more results..." at bounding box center [444, 318] width 98 height 14
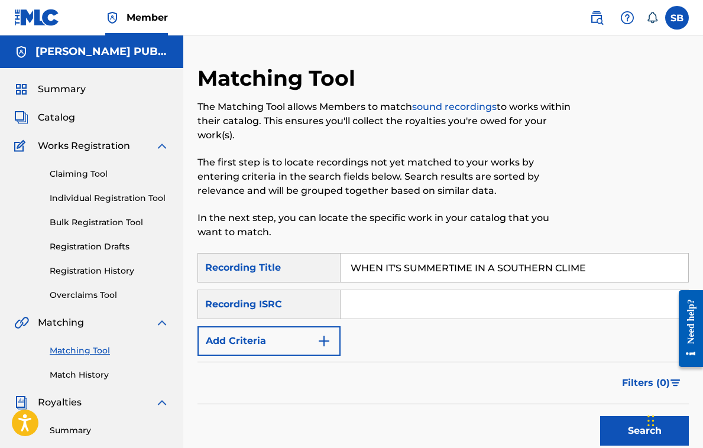
scroll to position [0, 0]
drag, startPoint x: 596, startPoint y: 267, endPoint x: 325, endPoint y: 231, distance: 273.4
paste input "At Dawn I Die"
type input "At Dawn I Die"
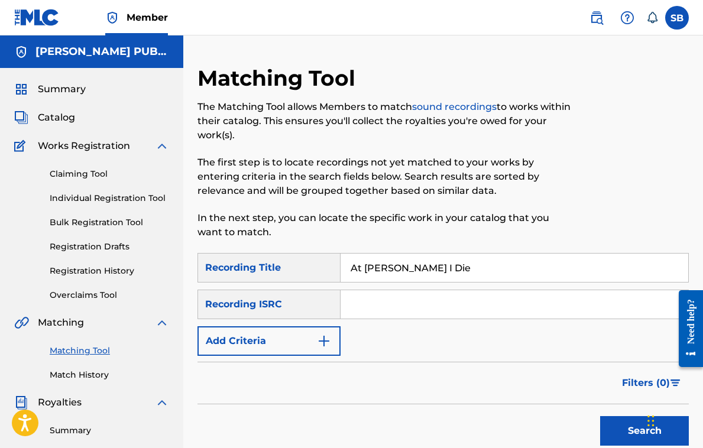
click at [631, 427] on button "Search" at bounding box center [644, 431] width 89 height 30
drag, startPoint x: 451, startPoint y: 269, endPoint x: 318, endPoint y: 259, distance: 132.9
click at [318, 259] on div "SearchWithCriteria7689234e-a64f-4dd2-aea7-926789898645 Recording Title At Dawn …" at bounding box center [444, 268] width 492 height 30
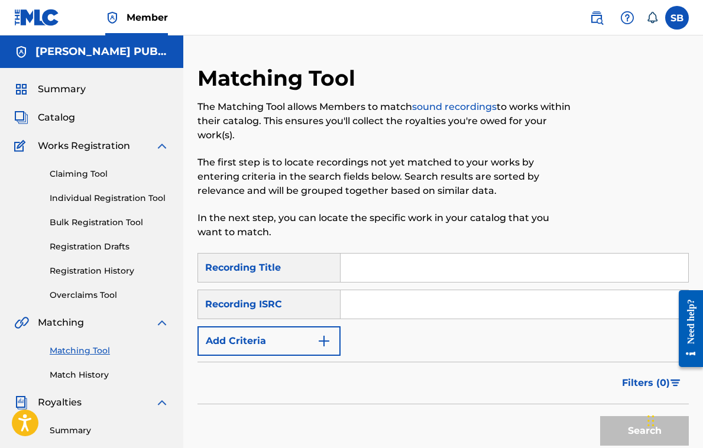
click at [57, 114] on span "Catalog" at bounding box center [56, 118] width 37 height 14
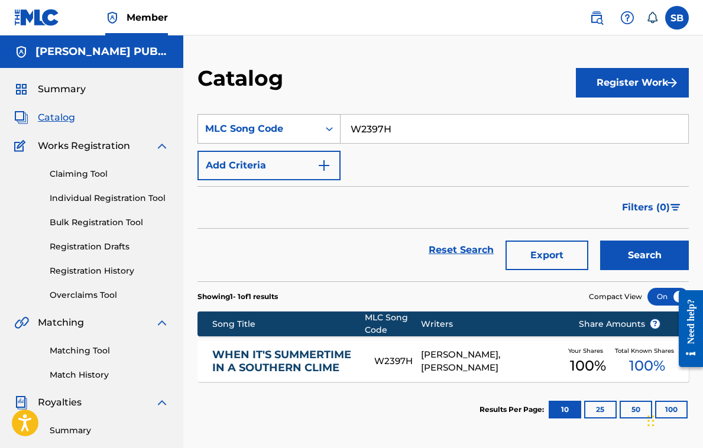
drag, startPoint x: 403, startPoint y: 131, endPoint x: 320, endPoint y: 118, distance: 84.4
click at [320, 118] on div "SearchWithCriteriaa02b5c4a-0313-49a6-9fae-962a6b0aa4e6 MLC Song Code W2397H" at bounding box center [444, 129] width 492 height 30
paste input "At Dawn I Die"
type input "At Dawn I Die"
click at [648, 253] on button "Search" at bounding box center [644, 256] width 89 height 30
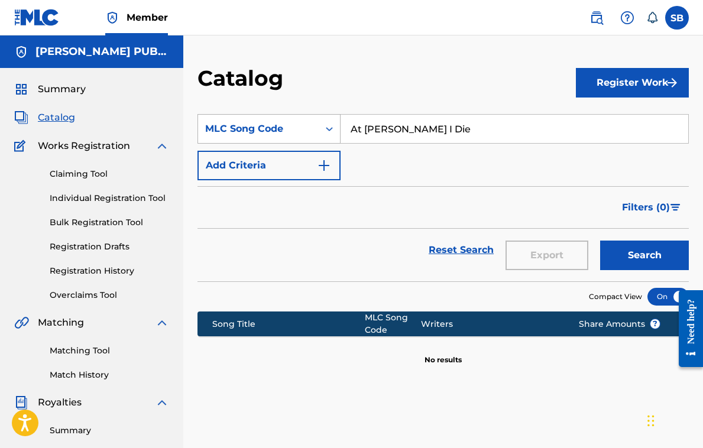
click at [329, 130] on icon "Search Form" at bounding box center [330, 129] width 12 height 12
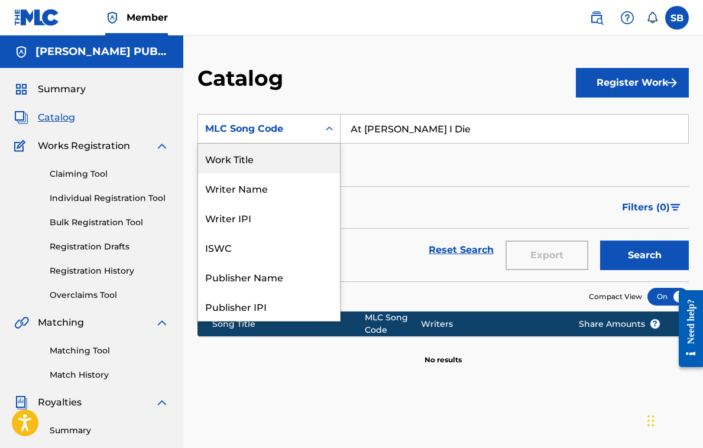
click at [259, 153] on div "Work Title" at bounding box center [269, 159] width 142 height 30
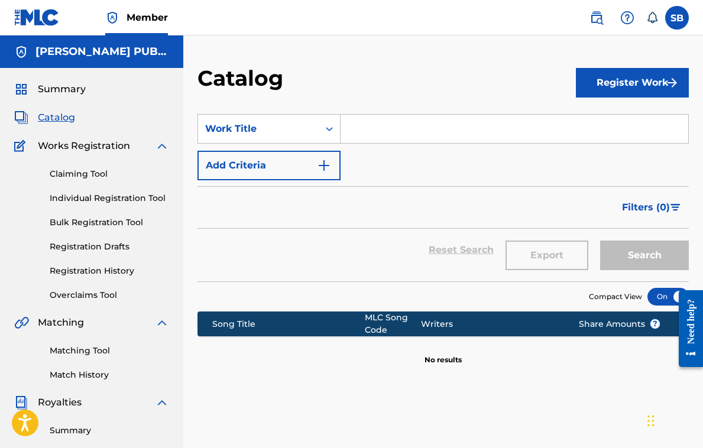
click at [376, 129] on input "Search Form" at bounding box center [515, 129] width 348 height 28
paste input "At Dawn I Die"
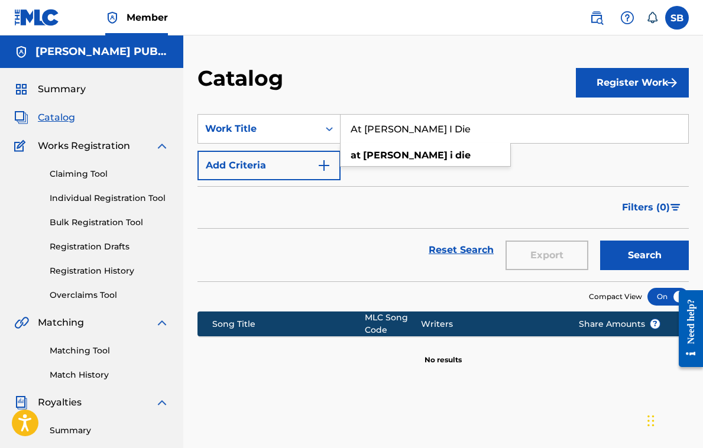
type input "At Dawn I Die"
click at [650, 257] on button "Search" at bounding box center [644, 256] width 89 height 30
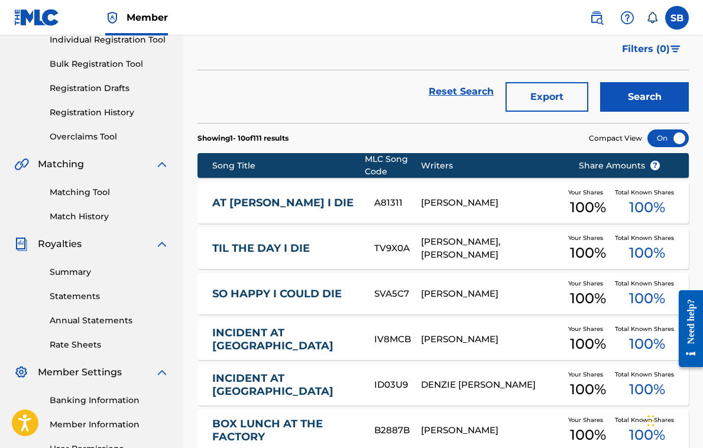
scroll to position [159, 0]
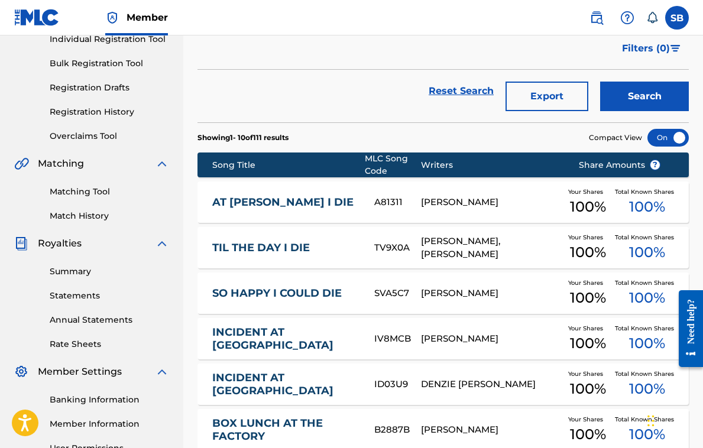
click at [256, 199] on link "AT DAWN I DIE" at bounding box center [285, 203] width 146 height 14
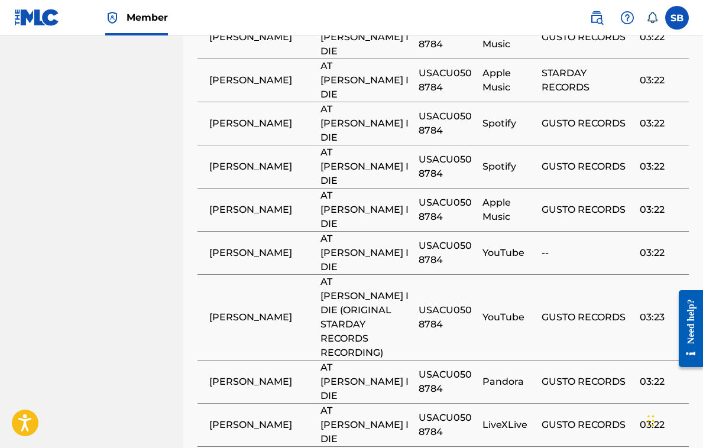
scroll to position [894, 0]
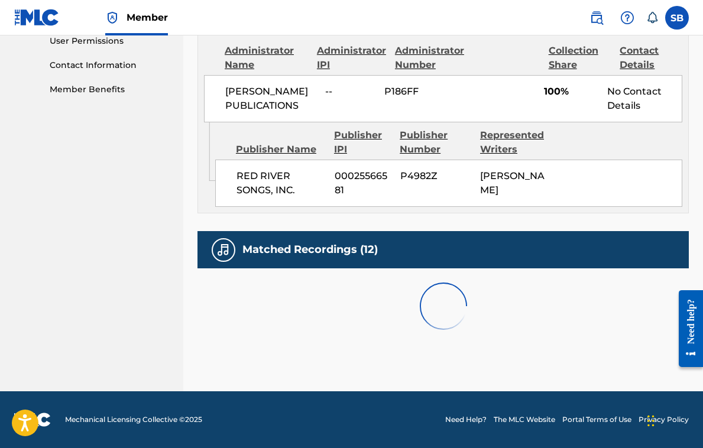
scroll to position [565, 0]
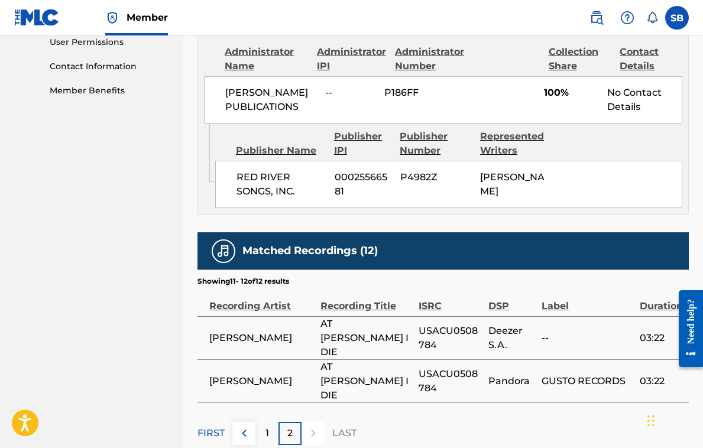
click at [266, 426] on p "1" at bounding box center [268, 433] width 4 height 14
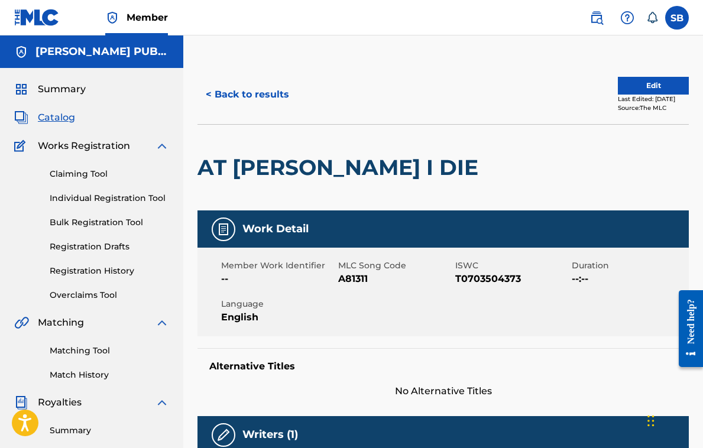
scroll to position [0, 0]
click at [95, 349] on link "Matching Tool" at bounding box center [109, 351] width 119 height 12
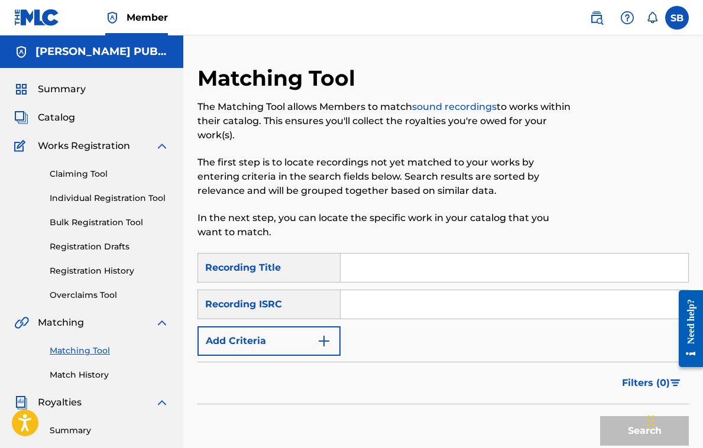
click at [371, 266] on input "Search Form" at bounding box center [515, 268] width 348 height 28
paste input "At Dawn I Die"
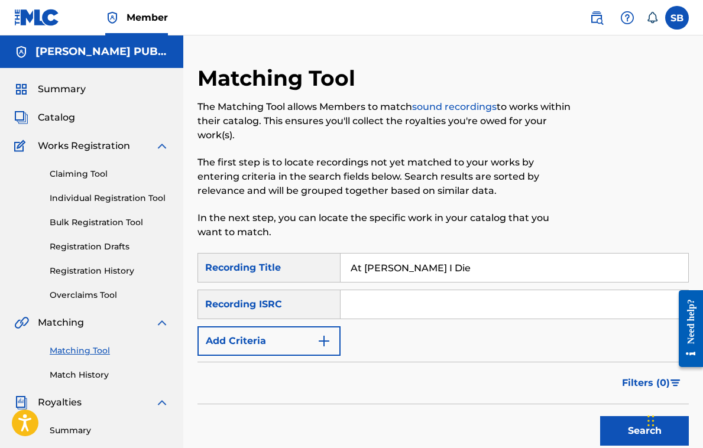
type input "At Dawn I Die"
click at [632, 428] on button "Search" at bounding box center [644, 431] width 89 height 30
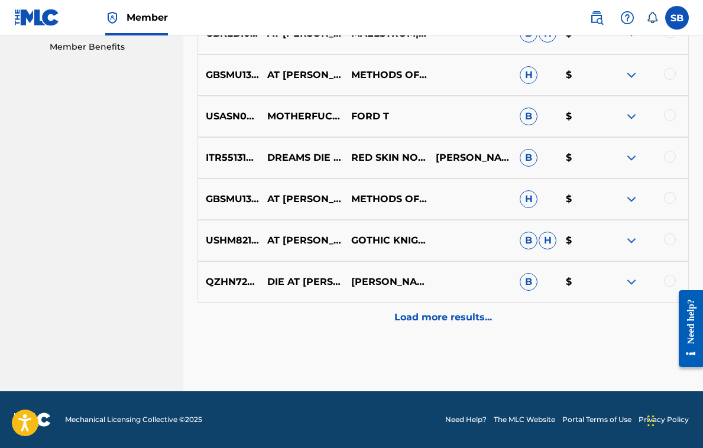
scroll to position [609, 0]
click at [441, 315] on p "Load more results..." at bounding box center [444, 318] width 98 height 14
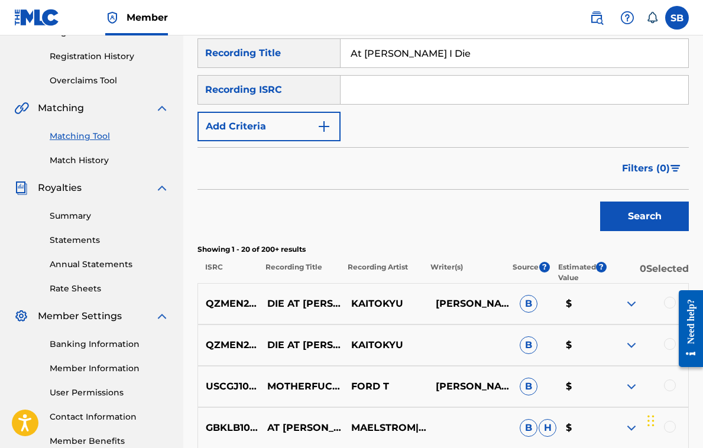
scroll to position [113, 0]
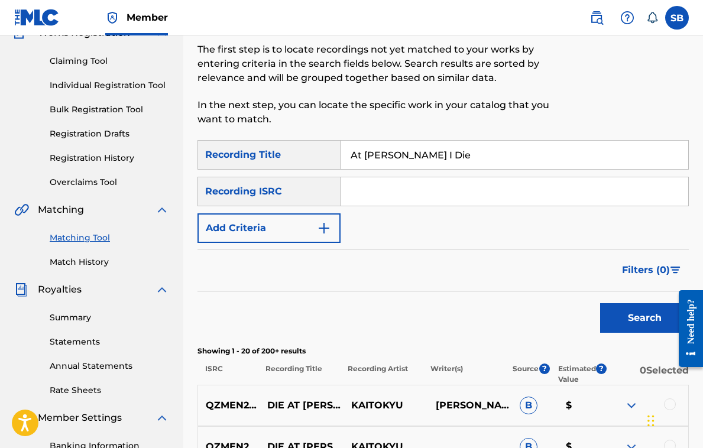
click at [325, 227] on img "Search Form" at bounding box center [324, 228] width 14 height 14
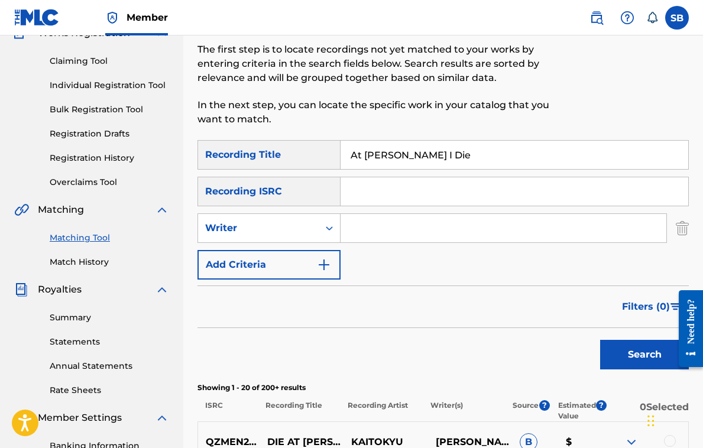
click at [376, 231] on input "Search Form" at bounding box center [504, 228] width 326 height 28
type input "Johnny bond"
click at [639, 350] on button "Search" at bounding box center [644, 355] width 89 height 30
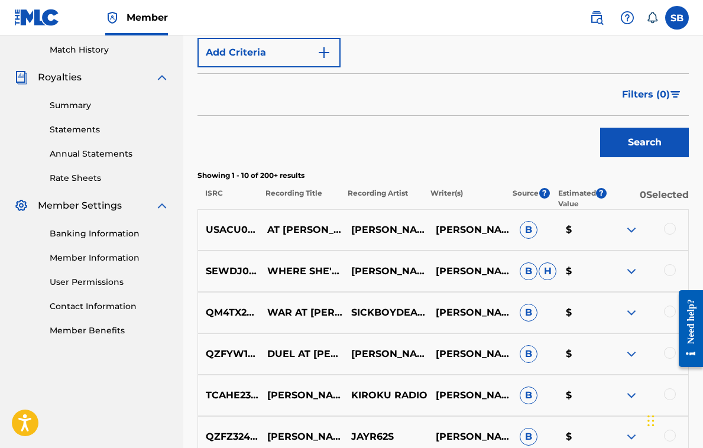
scroll to position [318, 0]
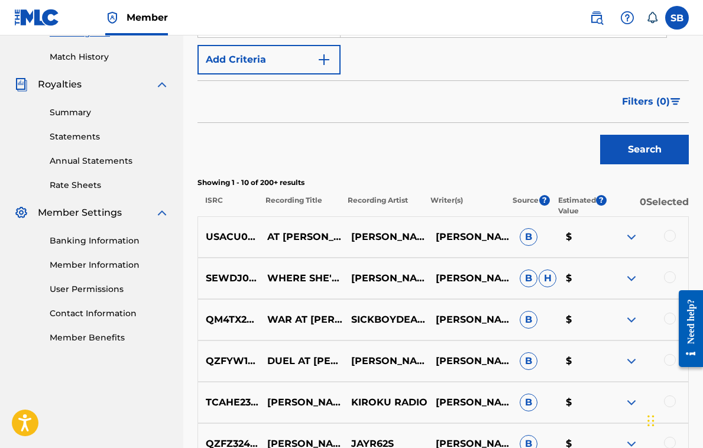
click at [669, 235] on div at bounding box center [670, 236] width 12 height 12
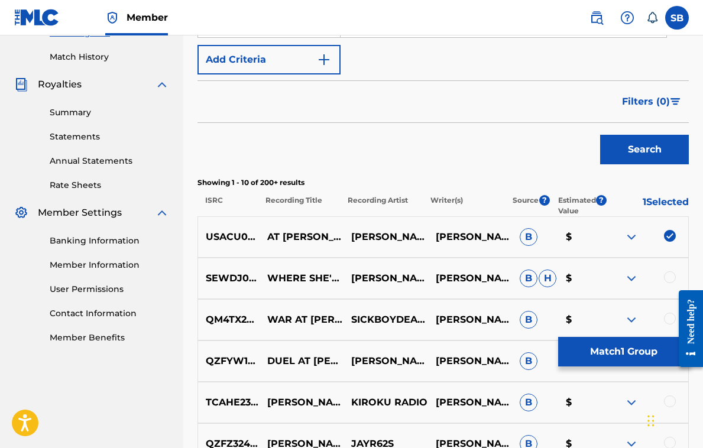
click at [628, 356] on button "Match 1 Group" at bounding box center [623, 352] width 131 height 30
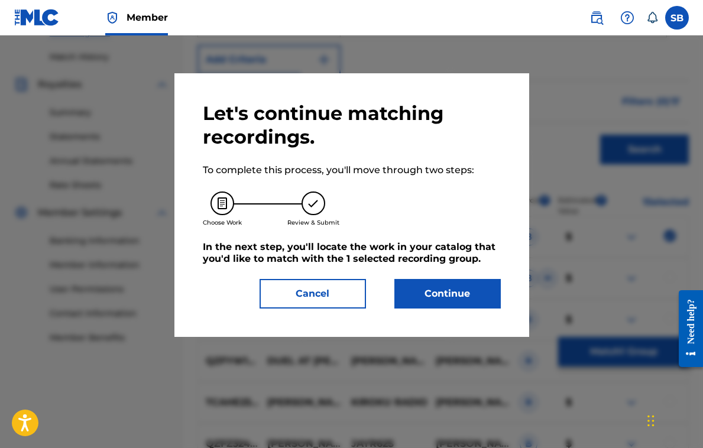
click at [465, 295] on button "Continue" at bounding box center [448, 294] width 106 height 30
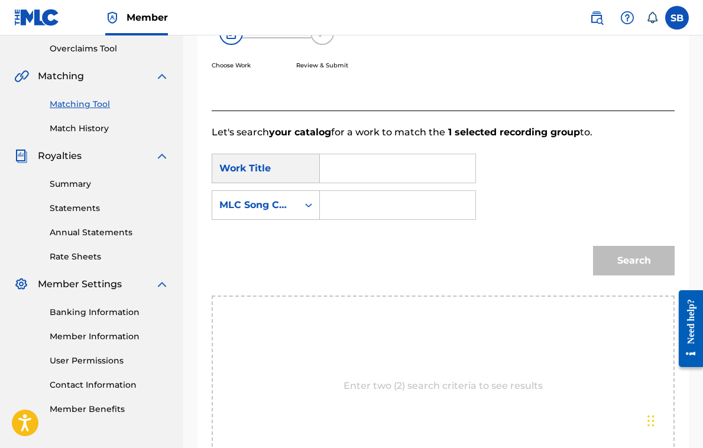
scroll to position [139, 0]
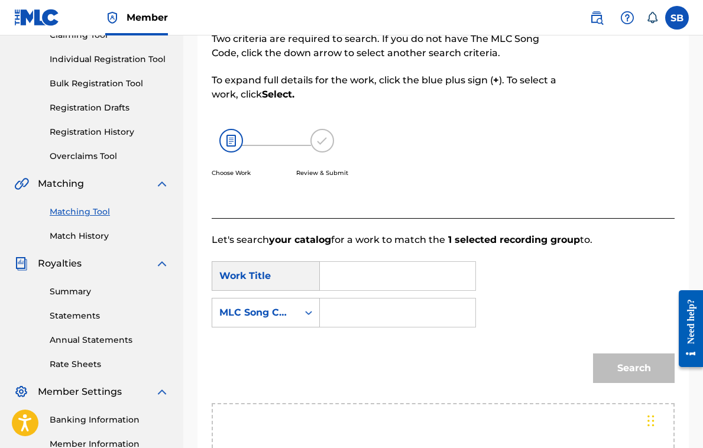
click at [367, 278] on input "Search Form" at bounding box center [397, 276] width 135 height 28
paste input "At Dawn I Die"
click at [438, 283] on input "At Dawn I Die" at bounding box center [397, 276] width 135 height 28
type input "At Dawn I Die"
click at [435, 308] on input "Search Form" at bounding box center [397, 313] width 135 height 28
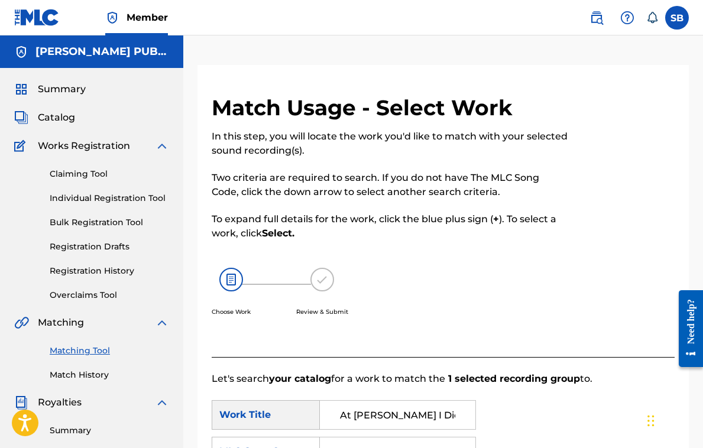
scroll to position [0, 0]
click at [60, 119] on span "Catalog" at bounding box center [56, 118] width 37 height 14
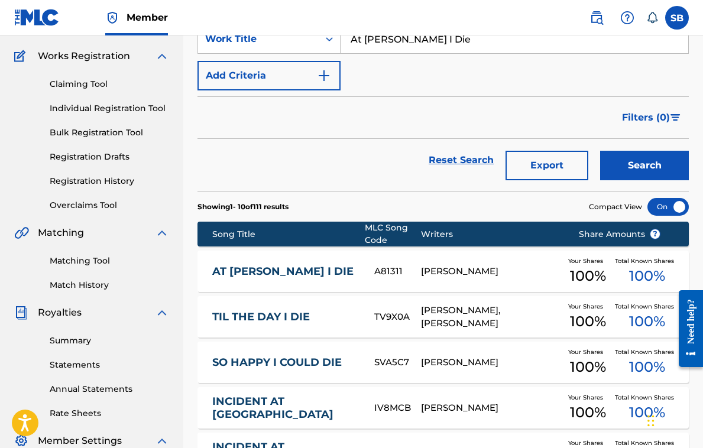
scroll to position [92, 0]
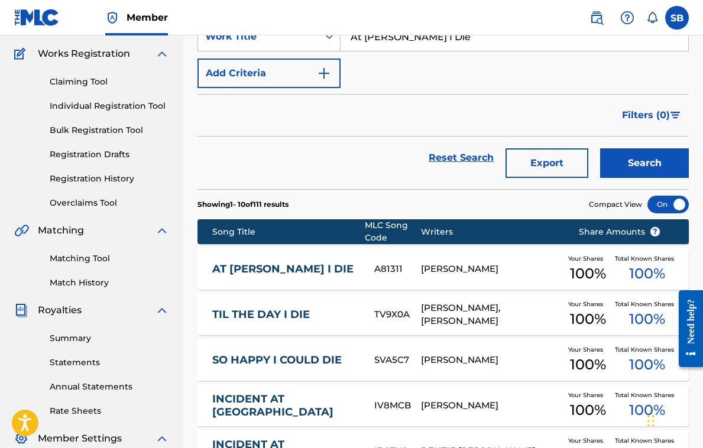
click at [263, 268] on link "AT DAWN I DIE" at bounding box center [285, 270] width 146 height 14
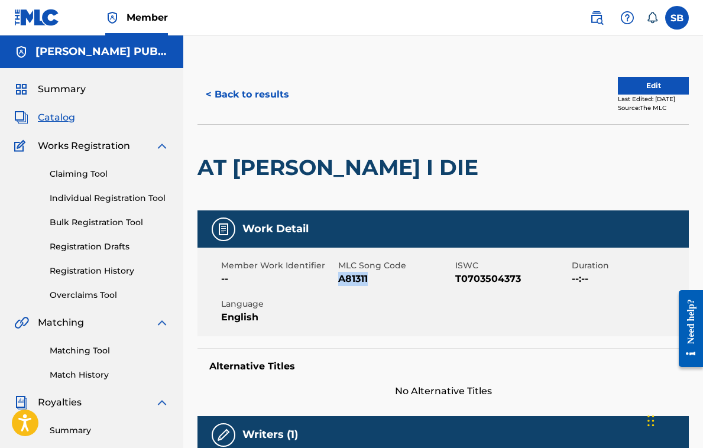
drag, startPoint x: 383, startPoint y: 277, endPoint x: 341, endPoint y: 277, distance: 42.6
click at [341, 277] on span "A81311" at bounding box center [395, 279] width 114 height 14
copy span "A81311"
click at [83, 348] on link "Matching Tool" at bounding box center [109, 351] width 119 height 12
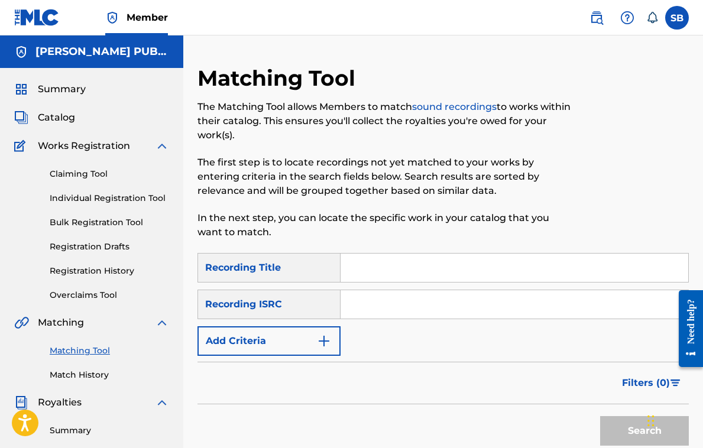
click at [419, 271] on input "Search Form" at bounding box center [515, 268] width 348 height 28
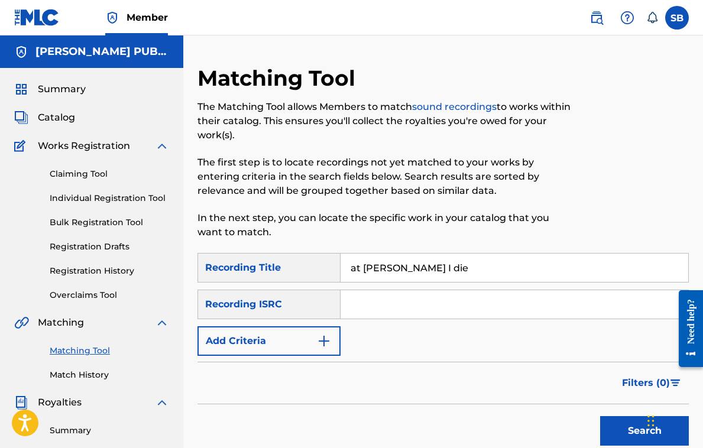
type input "at dawn I die"
click at [322, 341] on img "Search Form" at bounding box center [324, 341] width 14 height 14
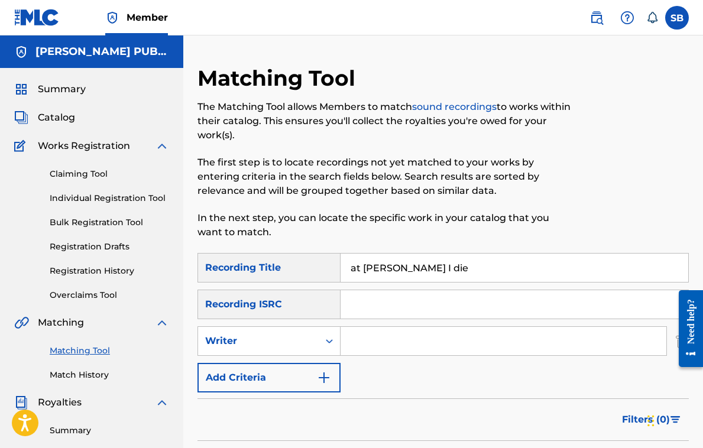
click at [405, 347] on input "Search Form" at bounding box center [504, 341] width 326 height 28
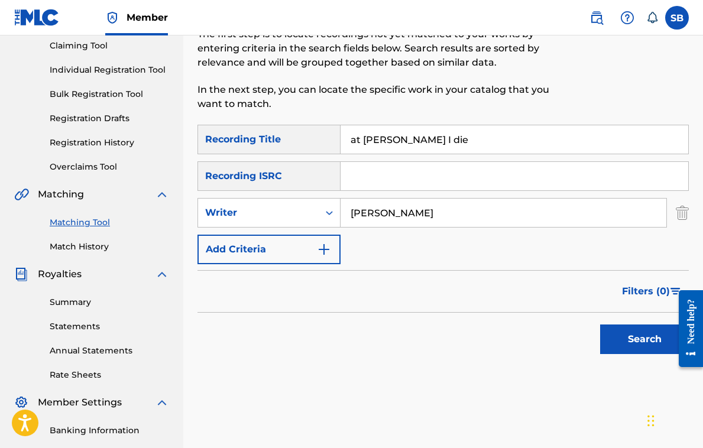
scroll to position [138, 0]
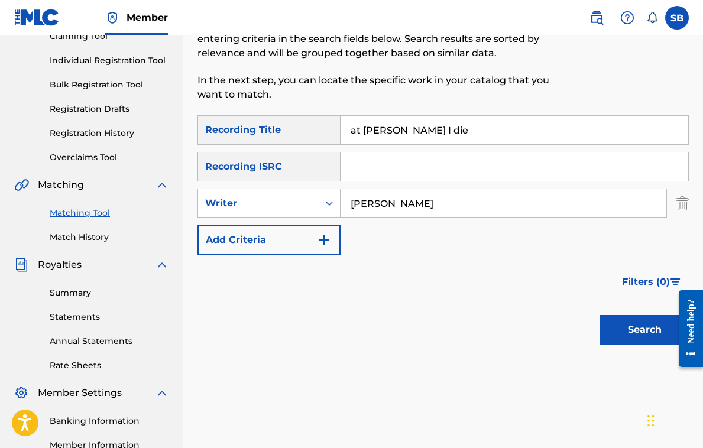
type input "Johnny bond"
click at [651, 331] on button "Search" at bounding box center [644, 330] width 89 height 30
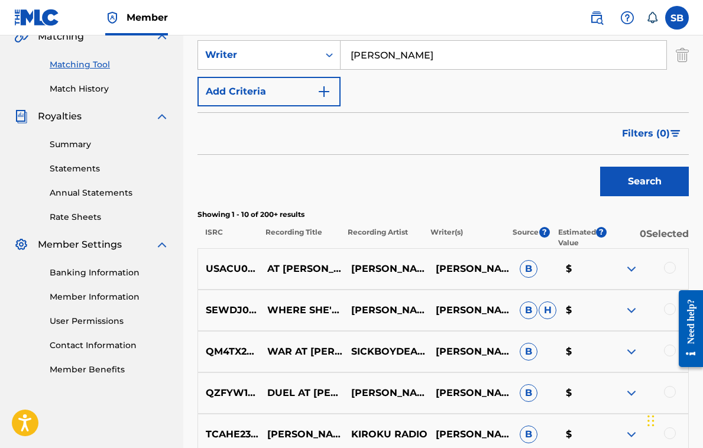
scroll to position [290, 0]
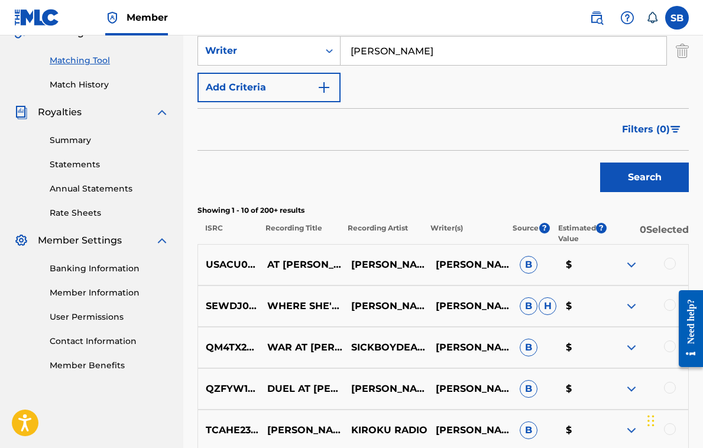
click at [669, 263] on div at bounding box center [670, 264] width 12 height 12
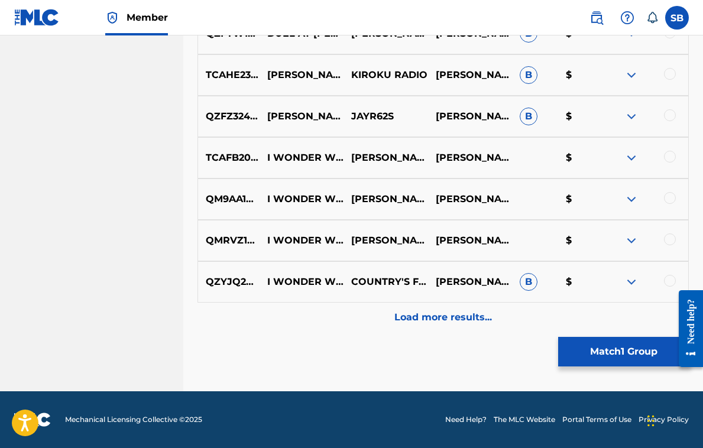
scroll to position [646, 0]
click at [608, 355] on button "Match 1 Group" at bounding box center [623, 352] width 131 height 30
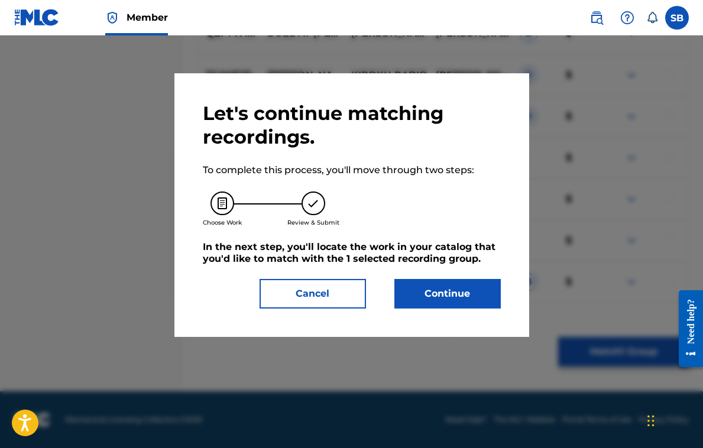
click at [460, 298] on button "Continue" at bounding box center [448, 294] width 106 height 30
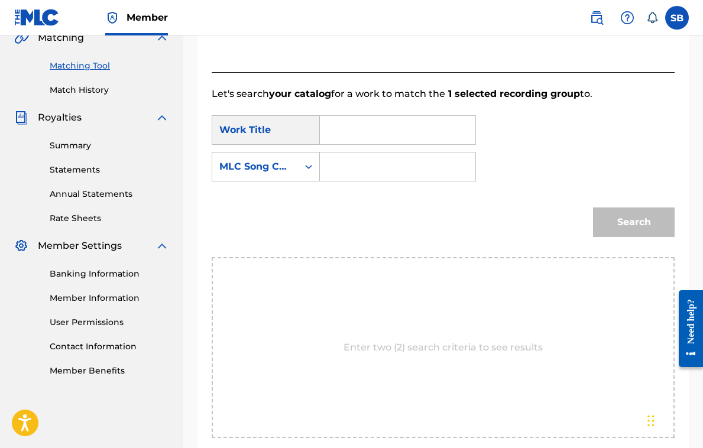
click at [377, 131] on input "Search Form" at bounding box center [397, 130] width 135 height 28
type input "at dawn I die"
click at [393, 163] on input "Search Form" at bounding box center [397, 167] width 135 height 28
paste input "At Dawn I Die A81311"
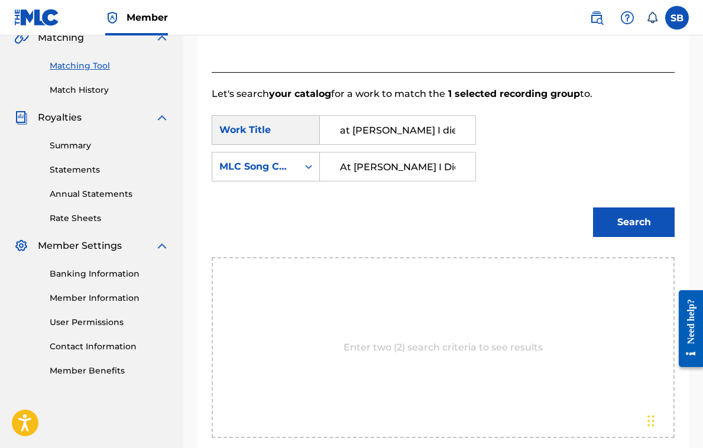
click at [409, 166] on input "At Dawn I Die A81311" at bounding box center [397, 167] width 135 height 28
type input "A81311"
click at [635, 222] on button "Search" at bounding box center [634, 223] width 82 height 30
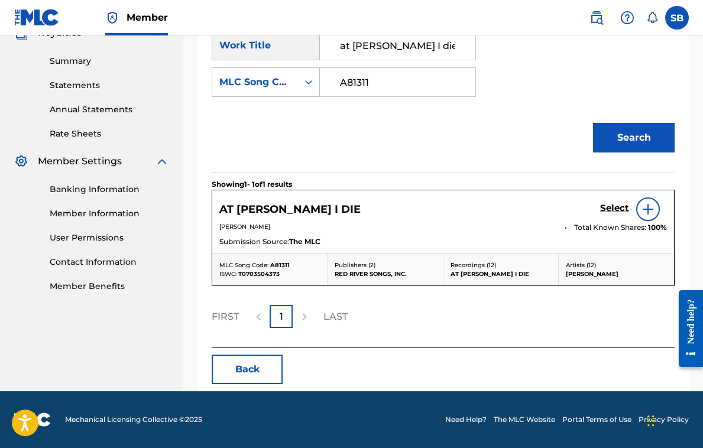
scroll to position [370, 0]
click at [476, 205] on div "AT DAWN I DIE Select" at bounding box center [443, 210] width 448 height 24
click at [645, 208] on img at bounding box center [648, 209] width 14 height 14
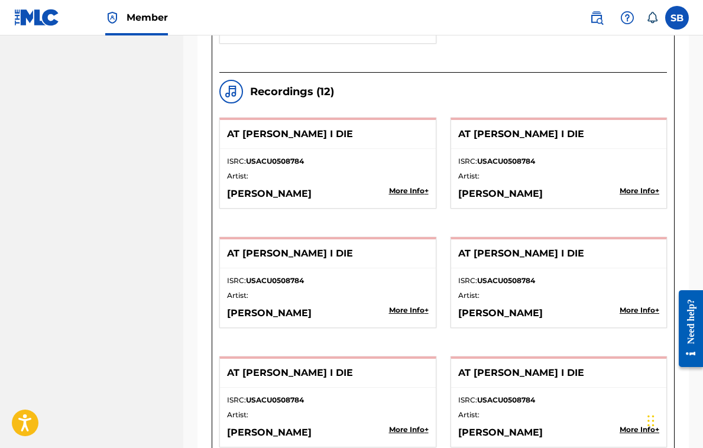
scroll to position [1262, 0]
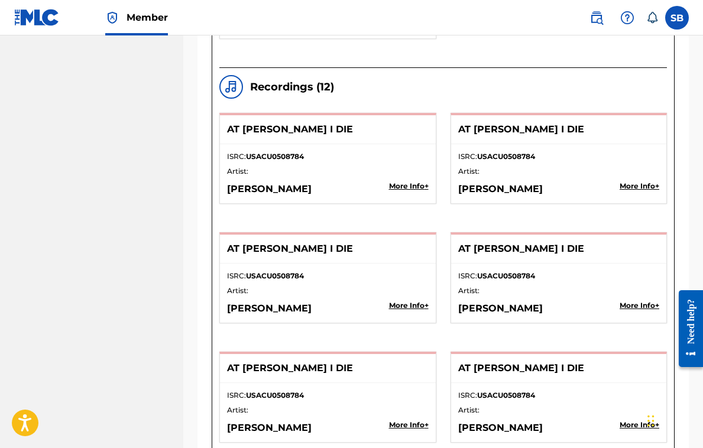
click at [382, 129] on p "AT DAWN I DIE" at bounding box center [317, 129] width 181 height 14
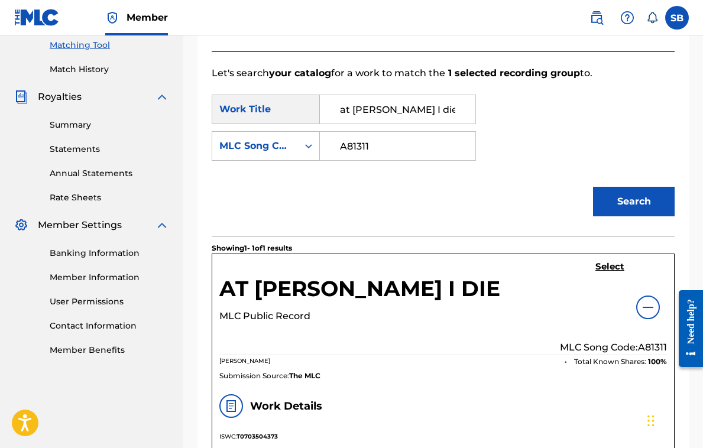
scroll to position [306, 0]
click at [607, 265] on h5 "Select" at bounding box center [610, 266] width 29 height 11
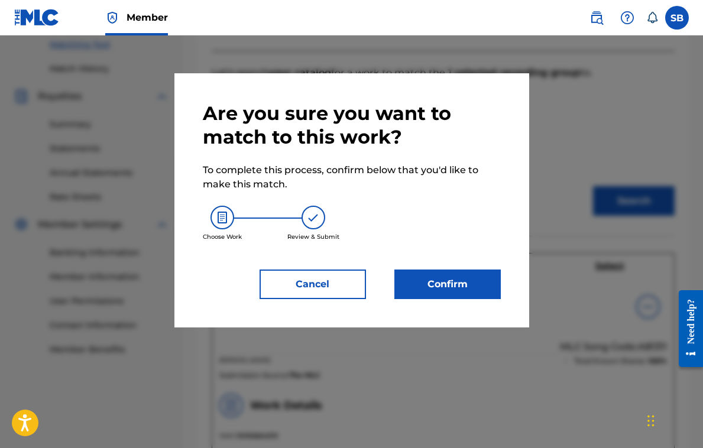
click at [451, 283] on button "Confirm" at bounding box center [448, 285] width 106 height 30
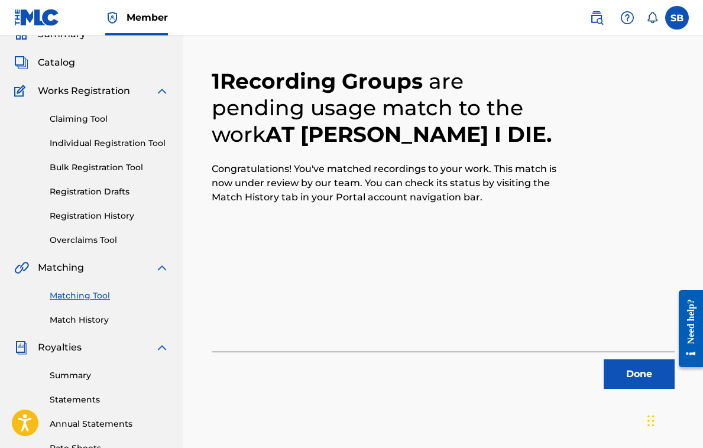
scroll to position [128, 0]
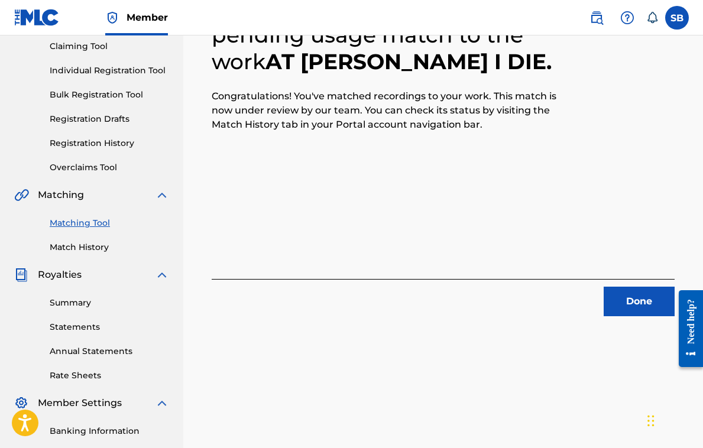
click at [639, 302] on button "Done" at bounding box center [639, 302] width 71 height 30
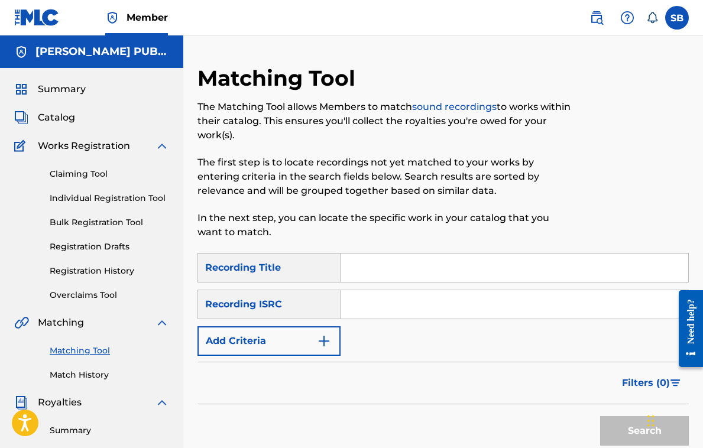
scroll to position [0, 0]
click at [59, 117] on span "Catalog" at bounding box center [56, 118] width 37 height 14
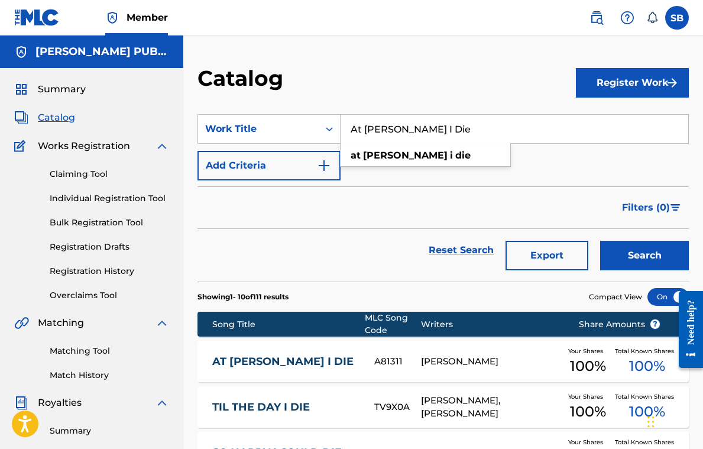
drag, startPoint x: 438, startPoint y: 132, endPoint x: 350, endPoint y: 113, distance: 89.7
click at [350, 113] on section "SearchWithCriteriaa9c3633f-e823-44b0-a7a6-f234158dd7b7 Work Title At Dawn I Die…" at bounding box center [444, 191] width 492 height 182
paste input "F05073"
type input "F05073"
click at [329, 129] on icon "Search Form" at bounding box center [330, 129] width 12 height 12
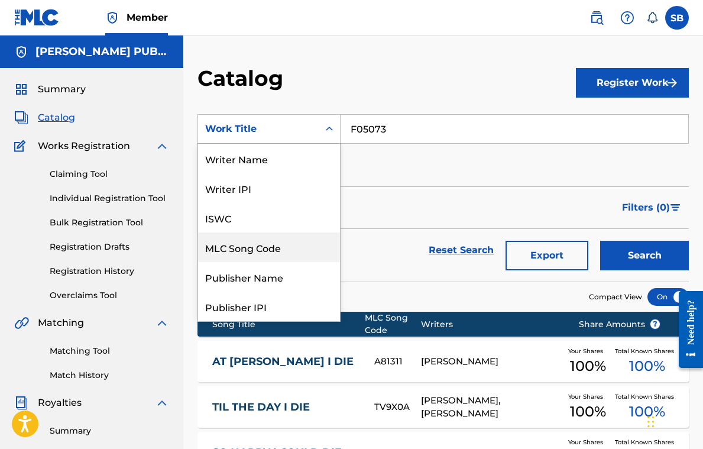
click at [282, 246] on div "MLC Song Code" at bounding box center [269, 247] width 142 height 30
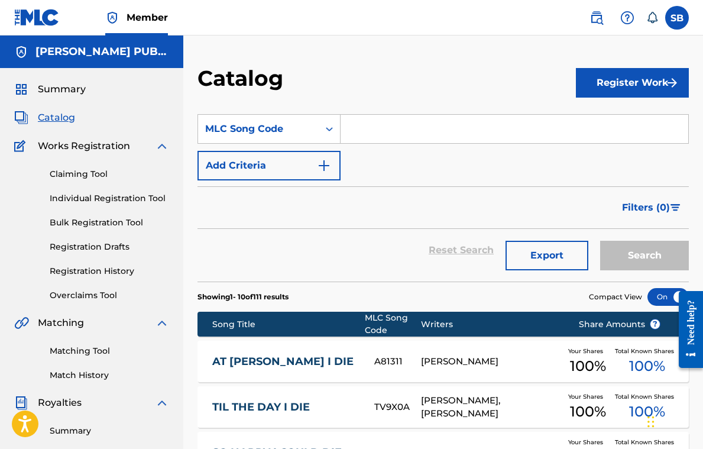
click at [403, 128] on input "Search Form" at bounding box center [515, 129] width 348 height 28
paste input "F05073"
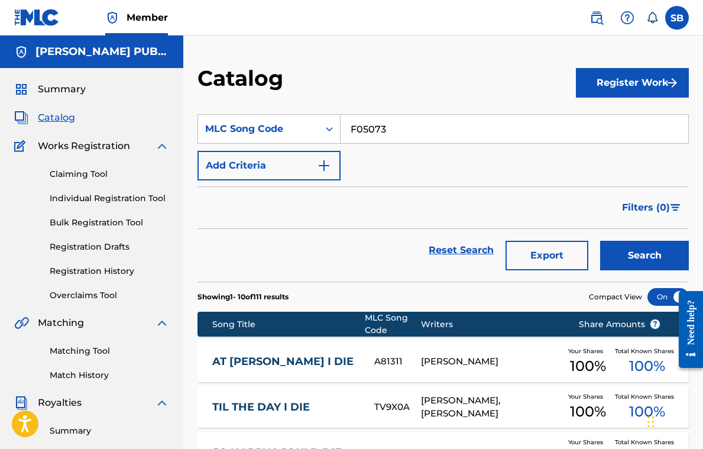
type input "F05073"
click at [650, 256] on button "Search" at bounding box center [644, 256] width 89 height 30
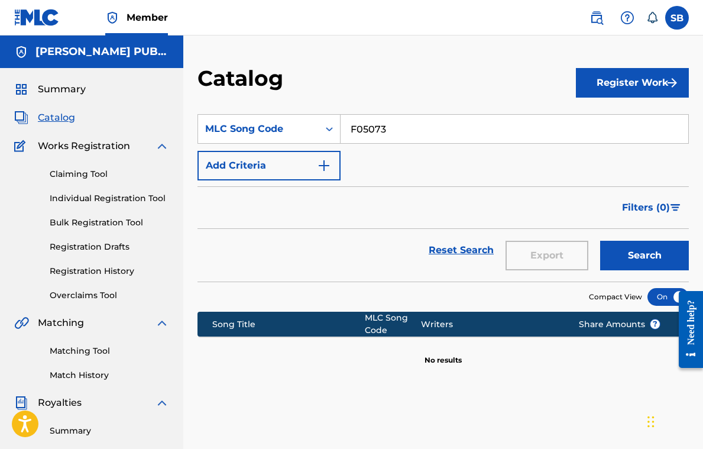
click at [117, 270] on link "Registration History" at bounding box center [109, 271] width 119 height 12
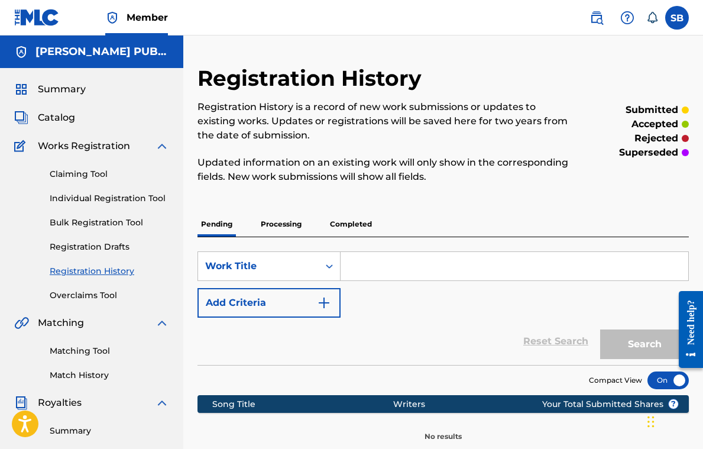
click at [281, 224] on p "Processing" at bounding box center [281, 224] width 48 height 25
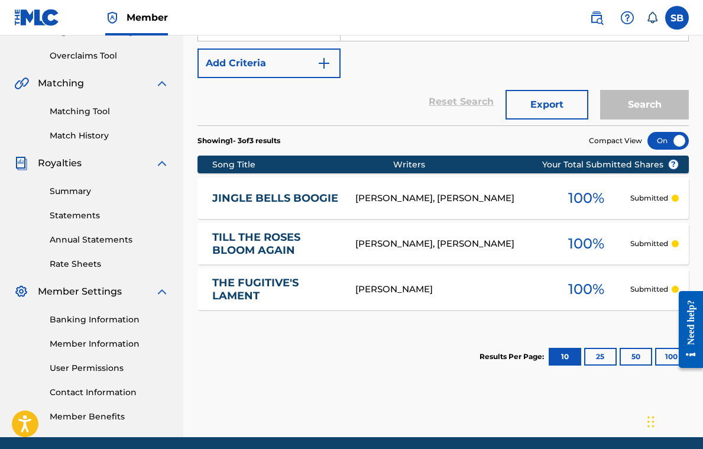
scroll to position [241, 0]
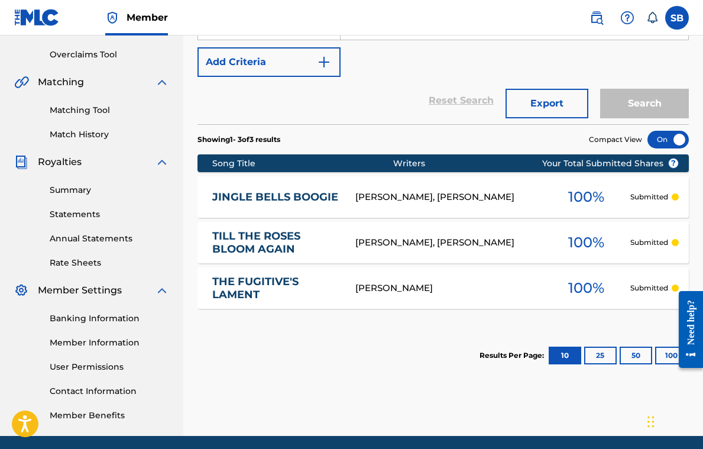
click at [284, 235] on link "TILL THE ROSES BLOOM AGAIN" at bounding box center [275, 242] width 127 height 27
